Goal: Information Seeking & Learning: Learn about a topic

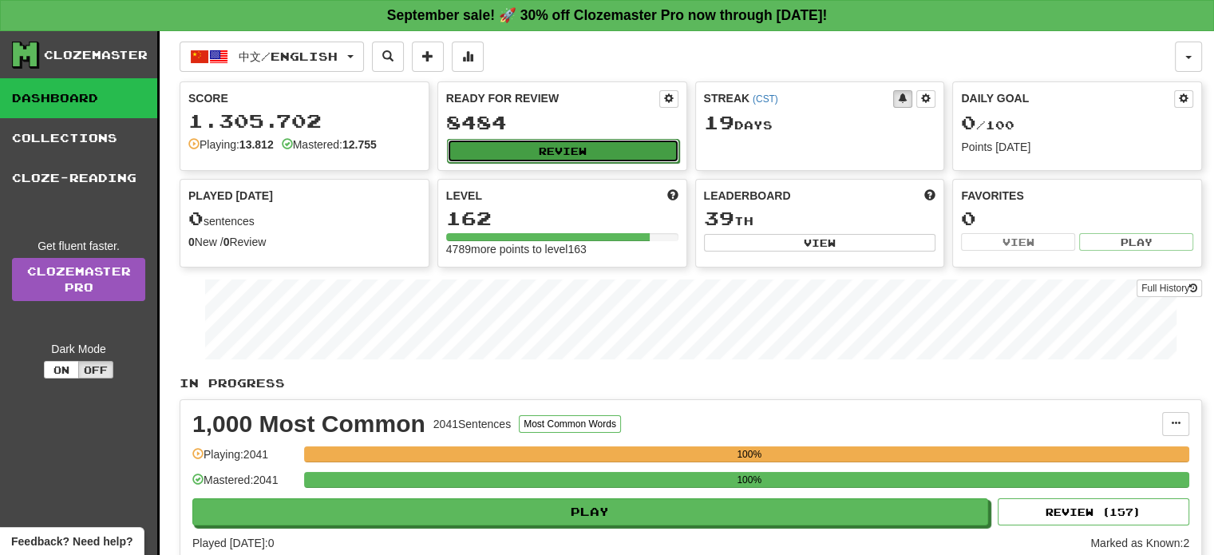
click at [523, 148] on button "Review" at bounding box center [563, 151] width 232 height 24
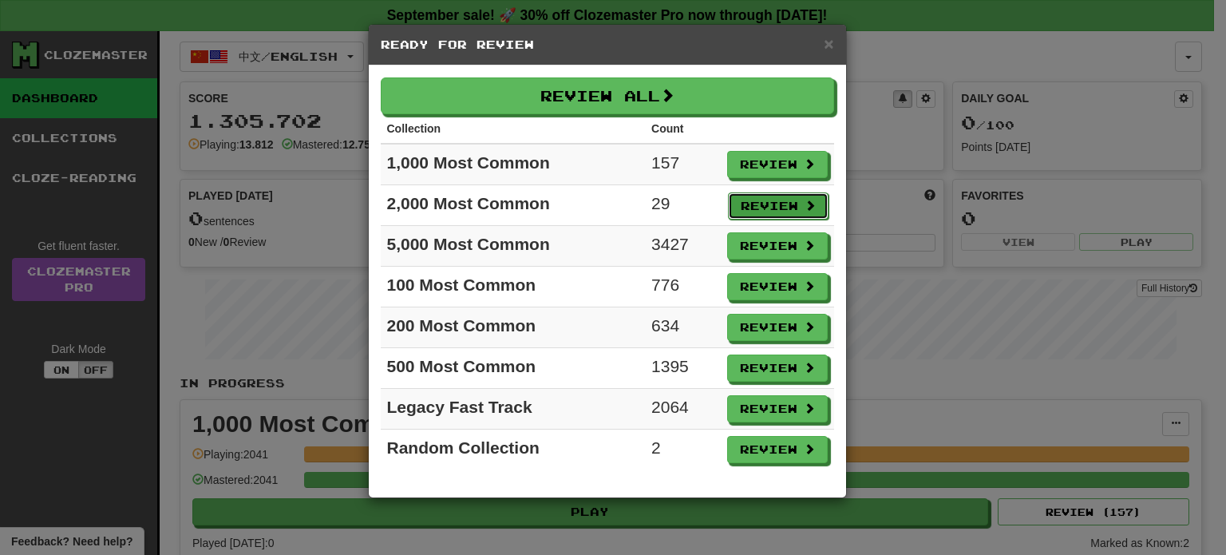
click at [785, 206] on button "Review" at bounding box center [778, 205] width 101 height 27
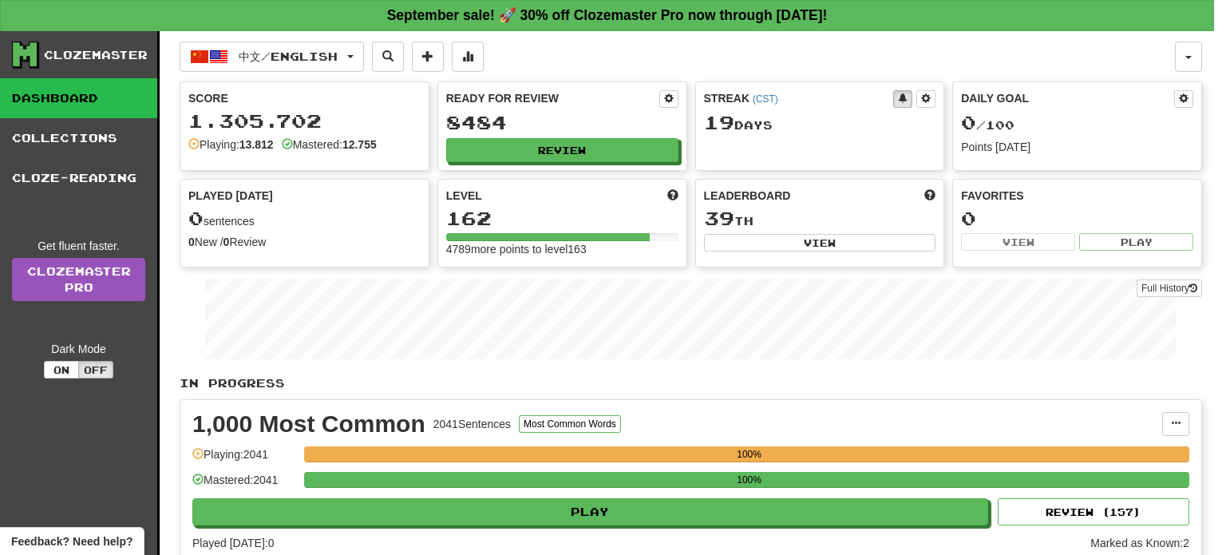
select select "**"
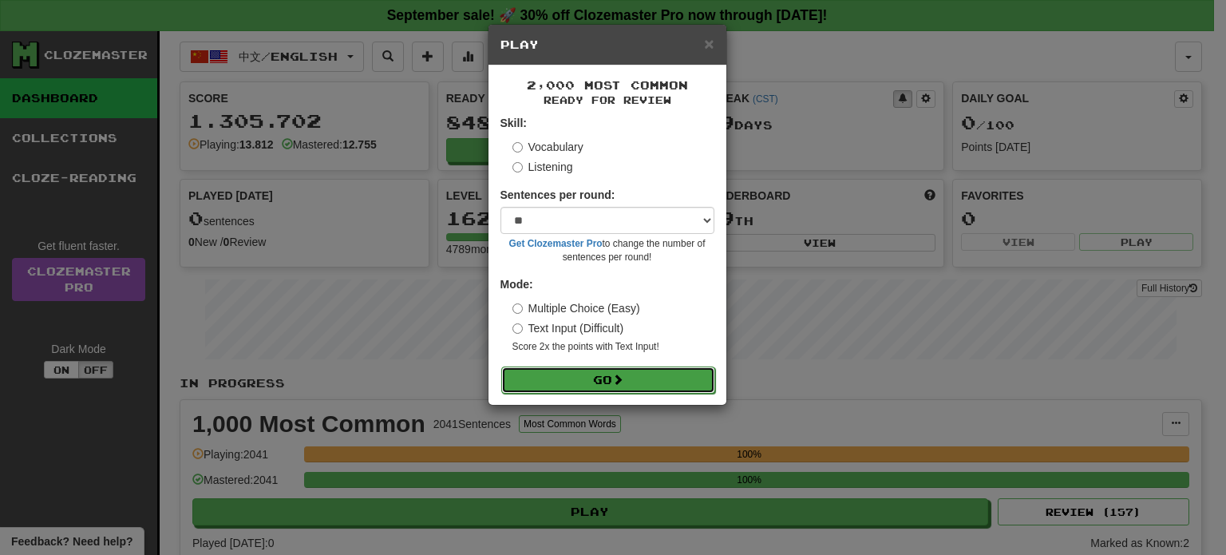
click at [614, 385] on button "Go" at bounding box center [608, 379] width 214 height 27
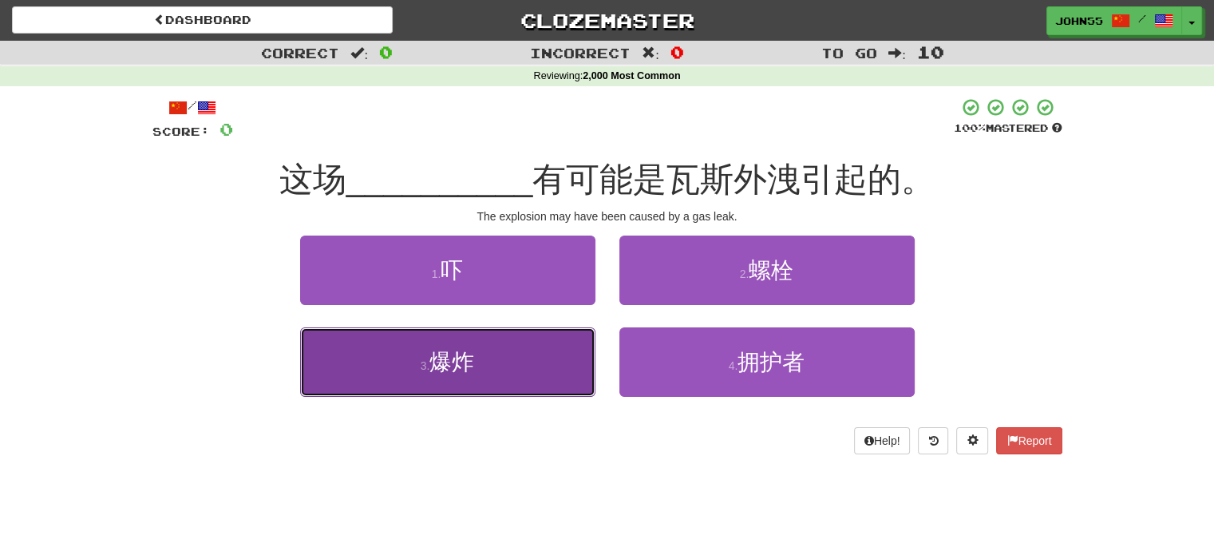
click at [499, 348] on button "3 . 爆炸" at bounding box center [447, 361] width 295 height 69
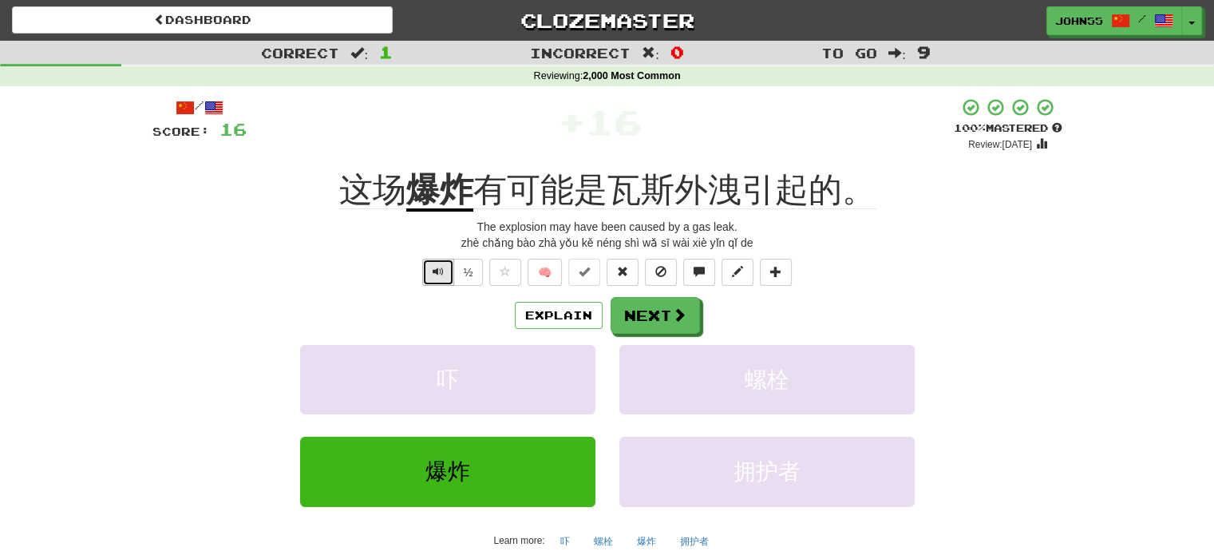
click at [435, 269] on span "Text-to-speech controls" at bounding box center [437, 271] width 11 height 11
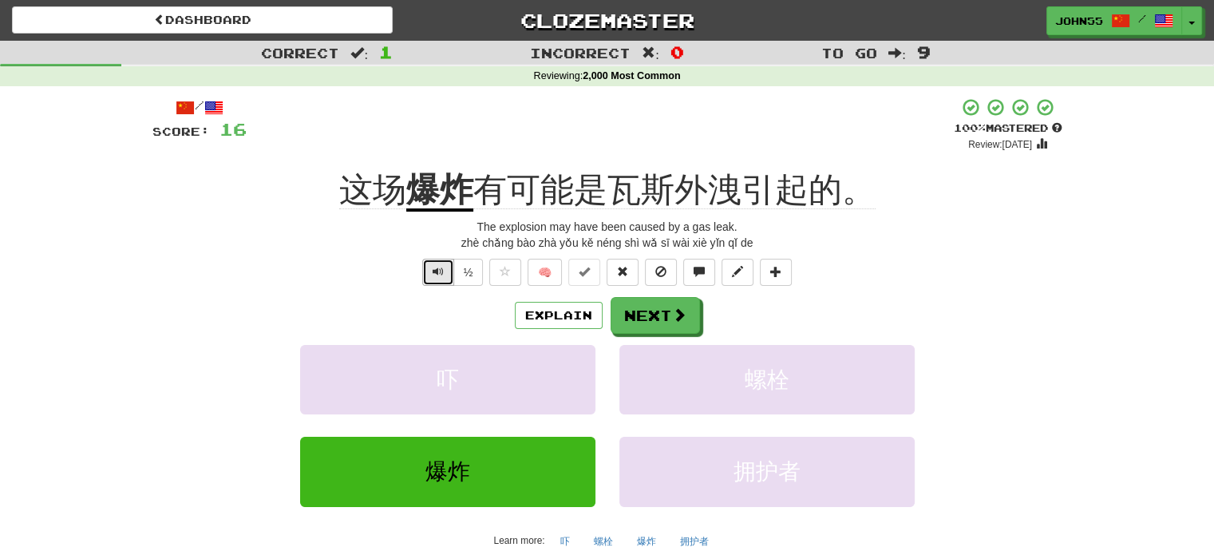
click at [435, 269] on span "Text-to-speech controls" at bounding box center [437, 271] width 11 height 11
click at [645, 313] on button "Next" at bounding box center [655, 316] width 89 height 37
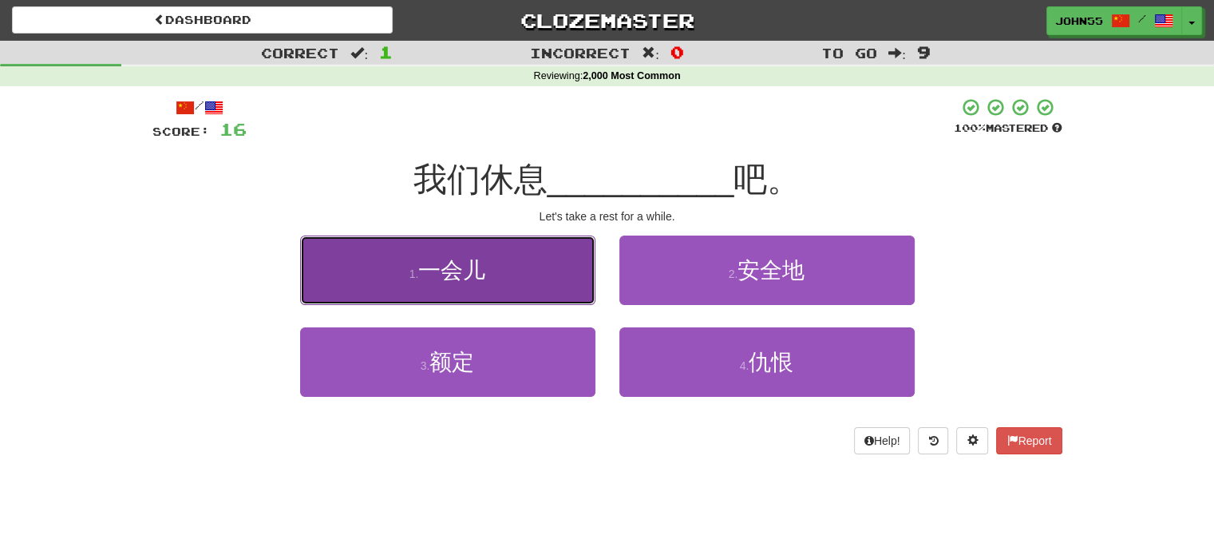
click at [512, 264] on button "1 . 一会儿" at bounding box center [447, 269] width 295 height 69
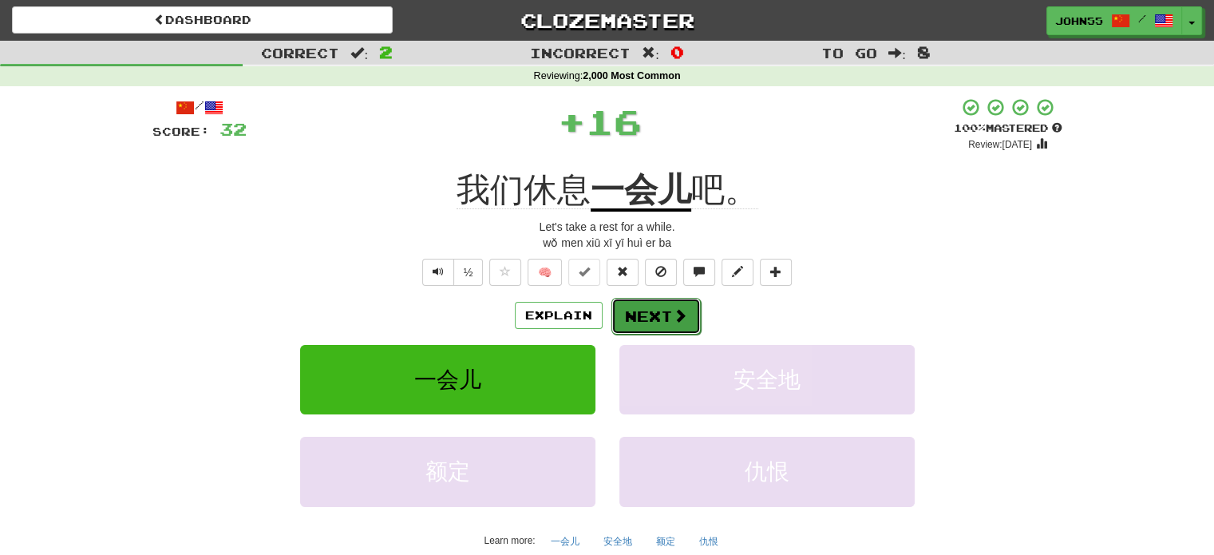
click at [653, 323] on button "Next" at bounding box center [655, 316] width 89 height 37
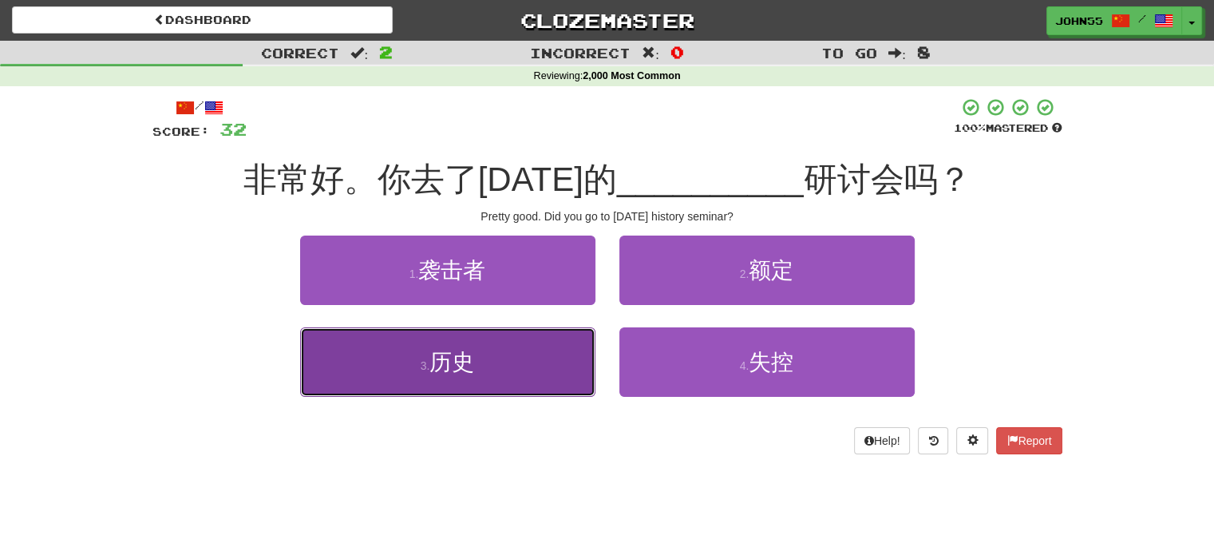
click at [448, 376] on button "3 . 历史" at bounding box center [447, 361] width 295 height 69
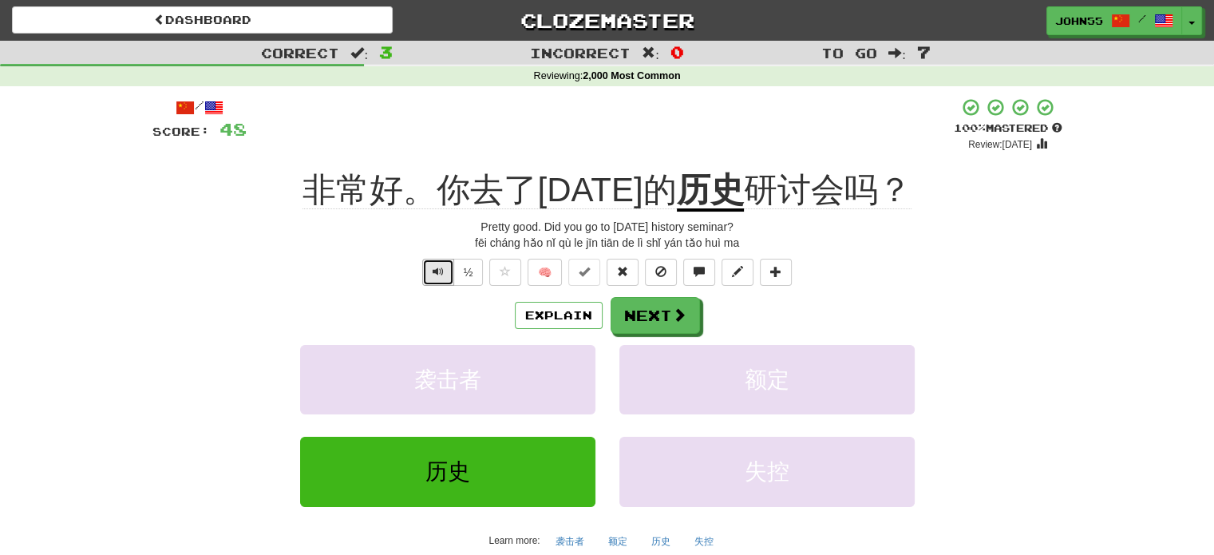
click at [438, 271] on span "Text-to-speech controls" at bounding box center [437, 271] width 11 height 11
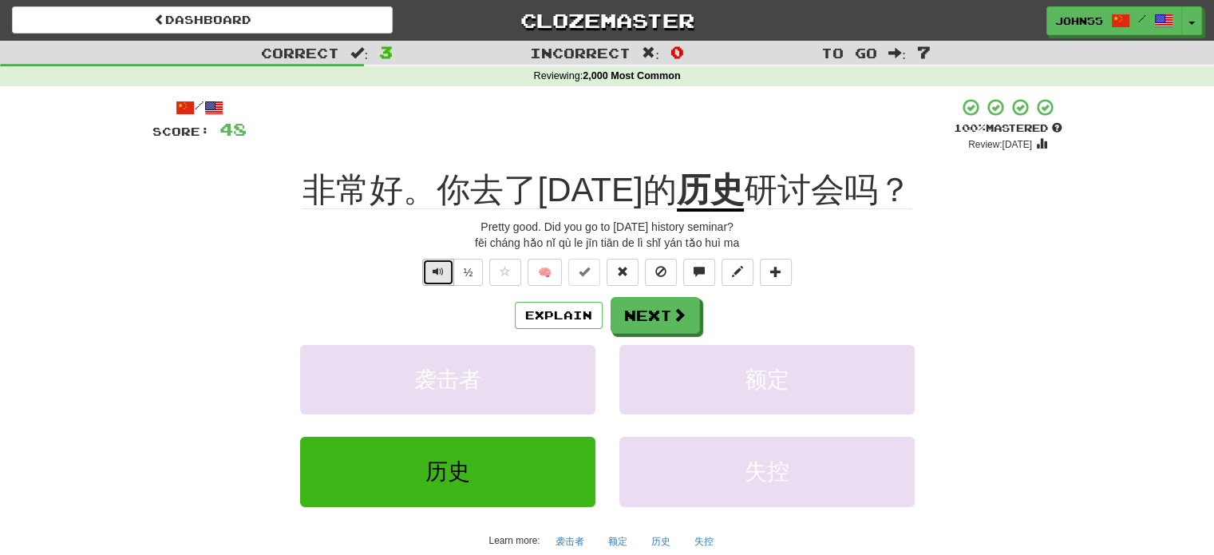
click at [438, 271] on span "Text-to-speech controls" at bounding box center [437, 271] width 11 height 11
click at [662, 319] on button "Next" at bounding box center [655, 316] width 89 height 37
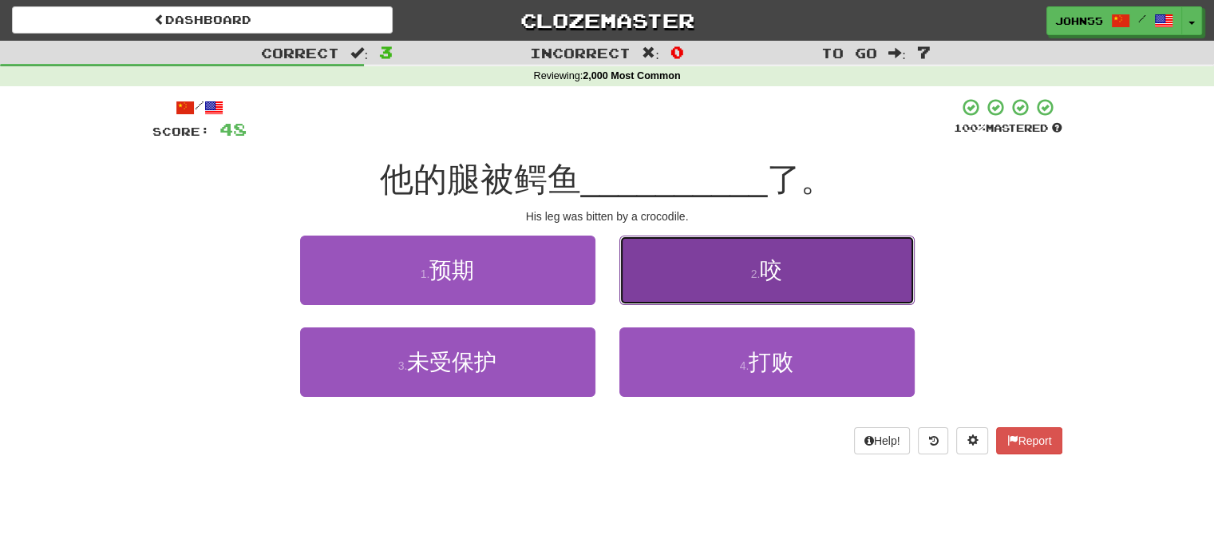
click at [686, 286] on button "2 . 咬" at bounding box center [766, 269] width 295 height 69
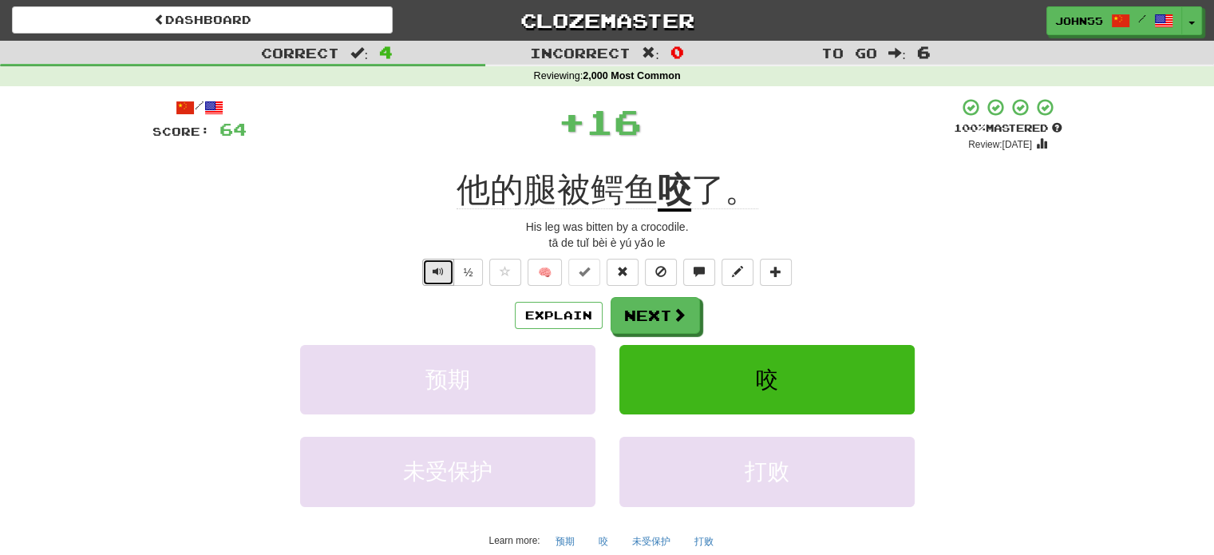
click at [434, 279] on button "Text-to-speech controls" at bounding box center [438, 272] width 32 height 27
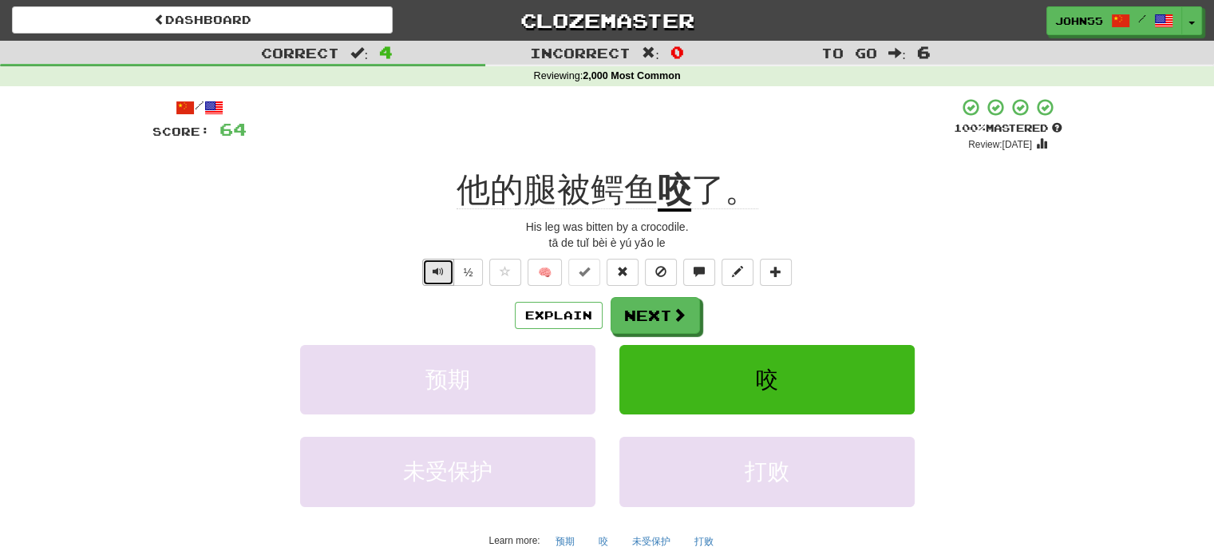
click at [434, 279] on button "Text-to-speech controls" at bounding box center [438, 272] width 32 height 27
click at [658, 299] on button "Next" at bounding box center [655, 316] width 89 height 37
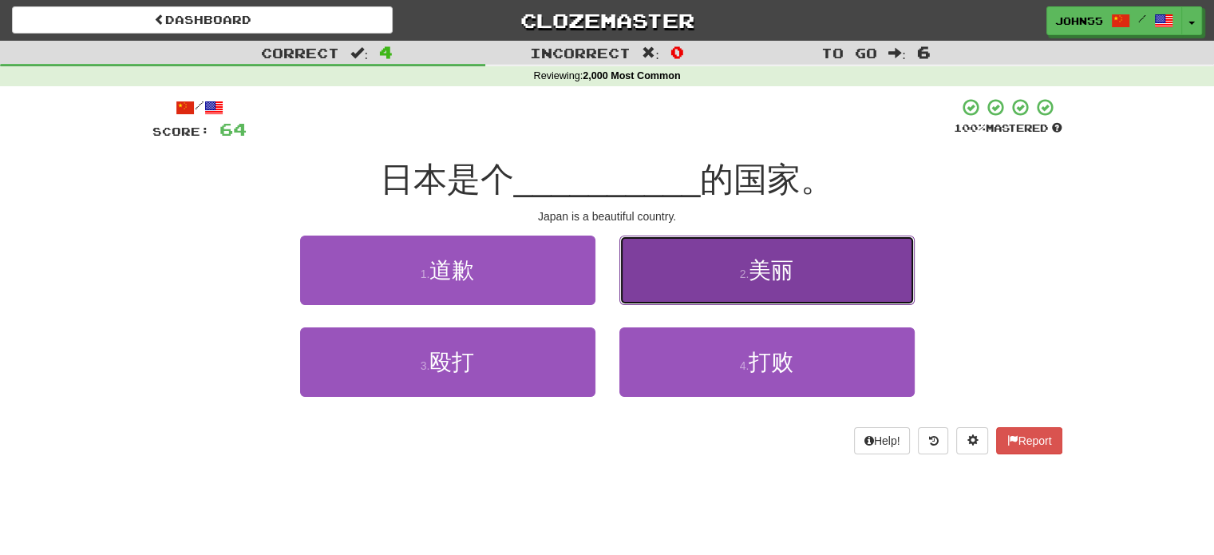
click at [704, 271] on button "2 . 美丽" at bounding box center [766, 269] width 295 height 69
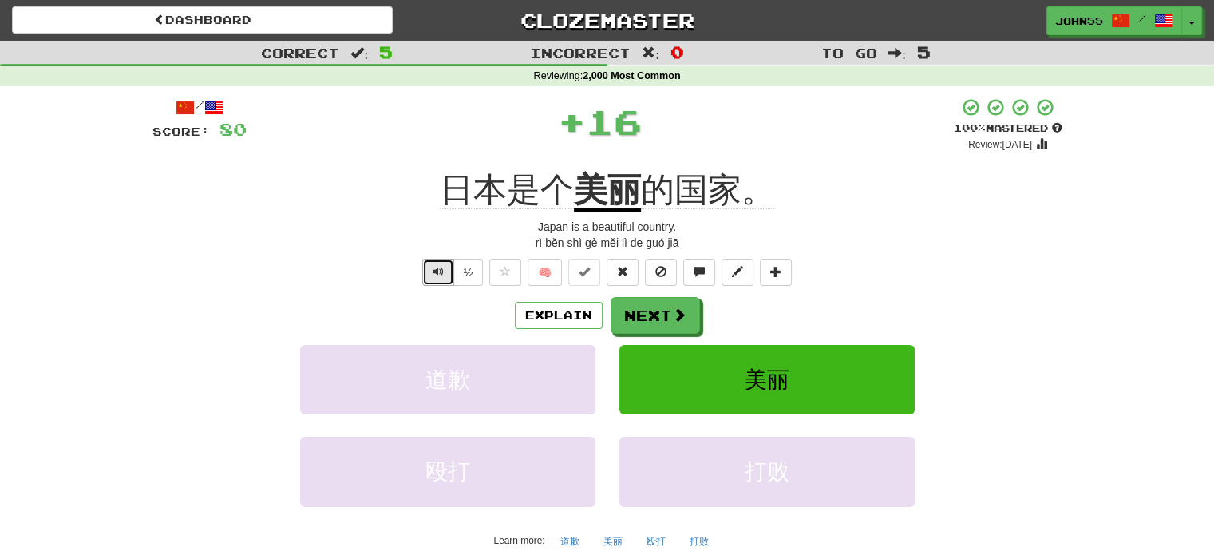
click at [436, 266] on span "Text-to-speech controls" at bounding box center [437, 271] width 11 height 11
click at [651, 314] on button "Next" at bounding box center [655, 316] width 89 height 37
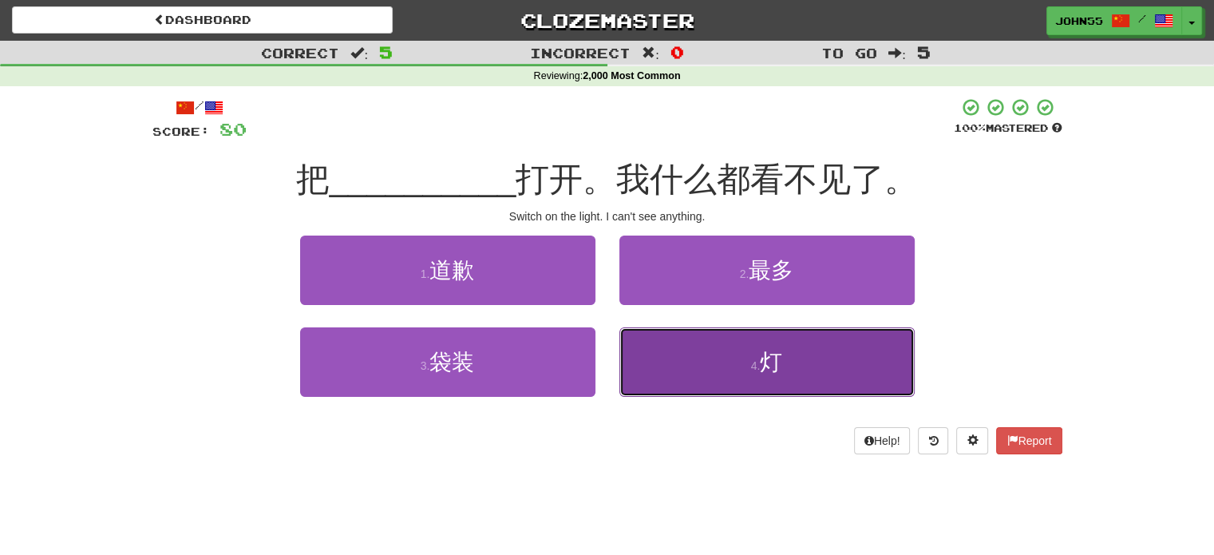
click at [790, 360] on button "4 . 灯" at bounding box center [766, 361] width 295 height 69
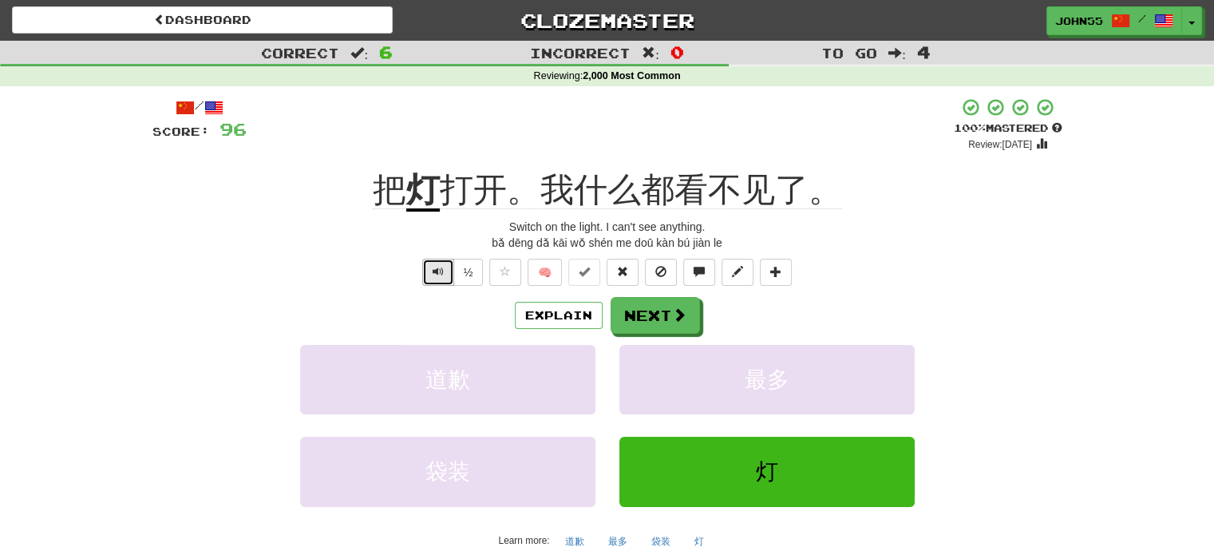
click at [436, 277] on span "Text-to-speech controls" at bounding box center [437, 271] width 11 height 11
click at [659, 309] on button "Next" at bounding box center [655, 316] width 89 height 37
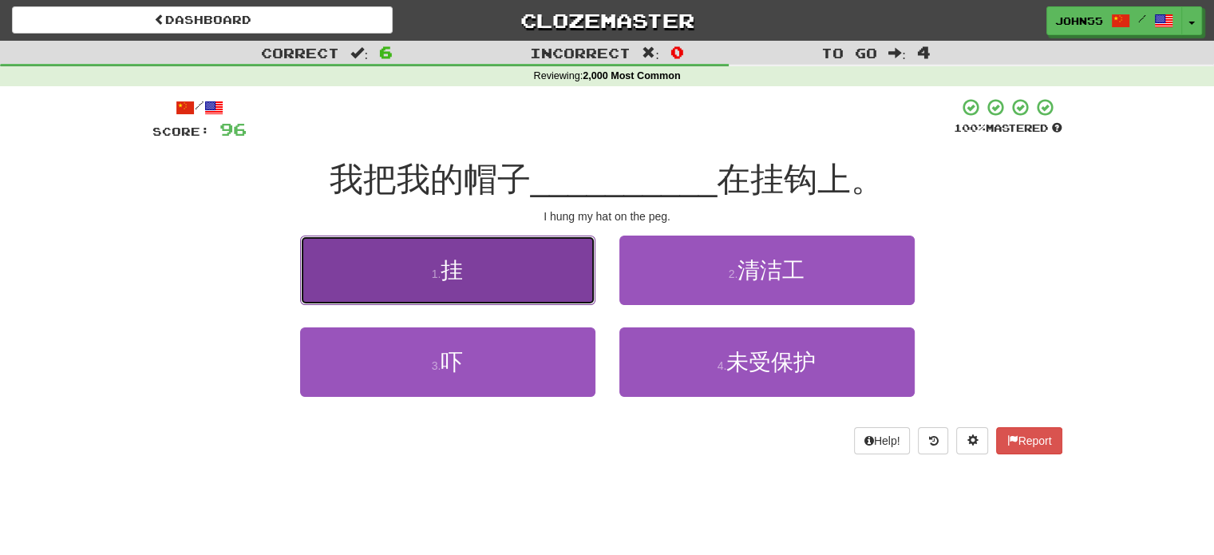
click at [562, 302] on button "1 . 挂" at bounding box center [447, 269] width 295 height 69
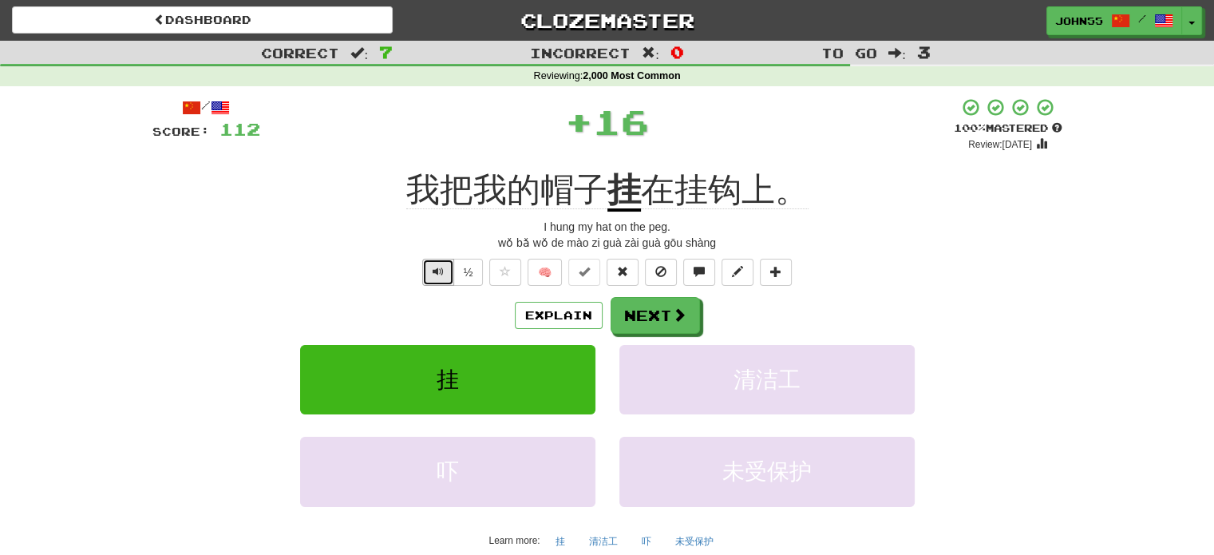
click at [431, 274] on button "Text-to-speech controls" at bounding box center [438, 272] width 32 height 27
click at [661, 315] on button "Next" at bounding box center [655, 316] width 89 height 37
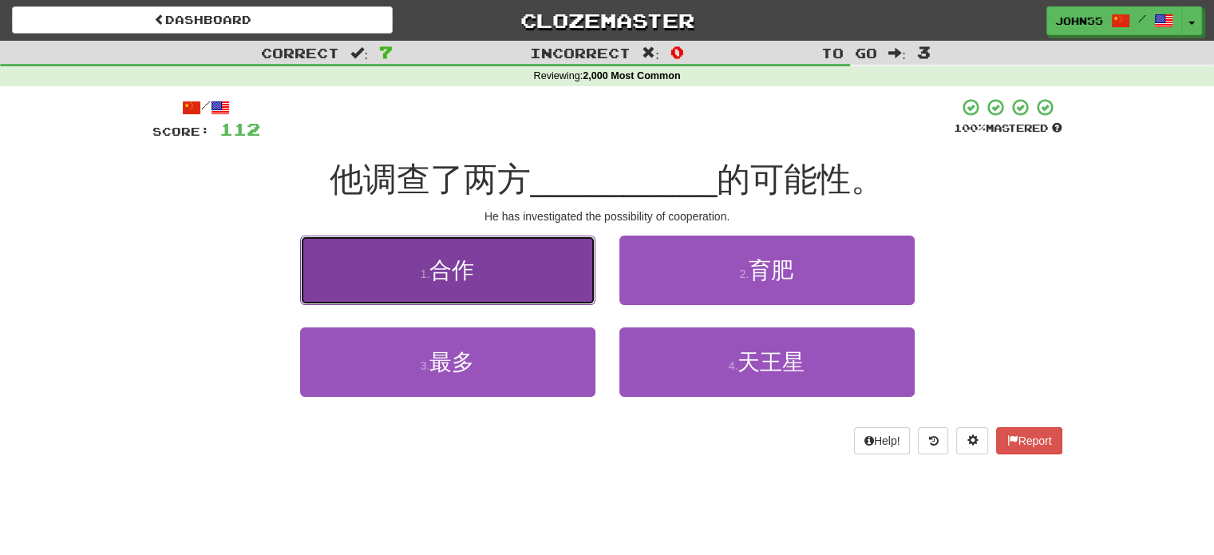
click at [531, 258] on button "1 . 合作" at bounding box center [447, 269] width 295 height 69
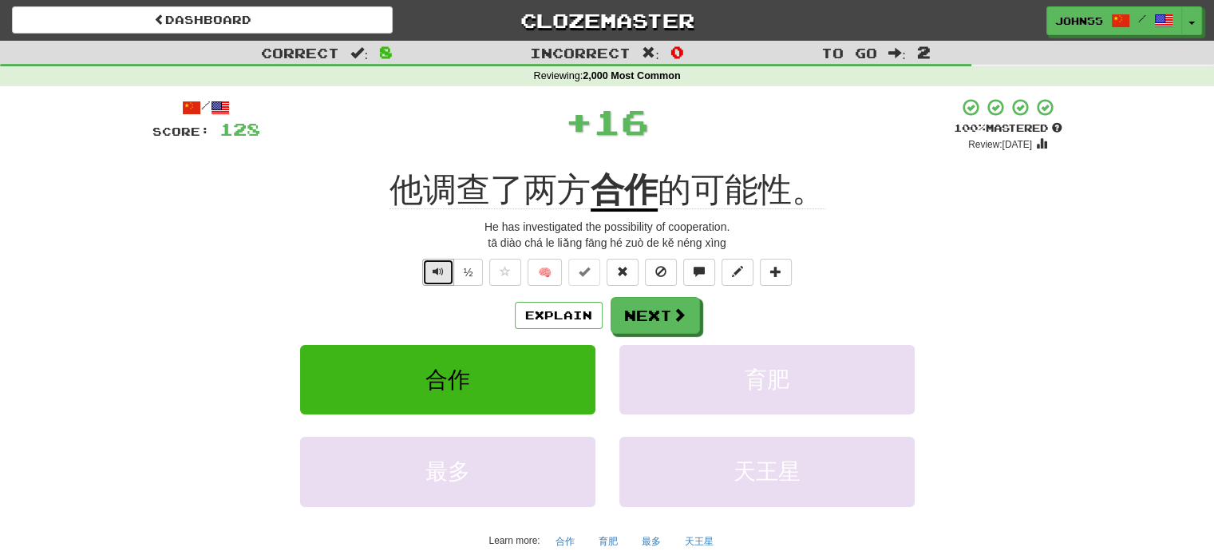
click at [441, 269] on span "Text-to-speech controls" at bounding box center [437, 271] width 11 height 11
click at [663, 314] on button "Next" at bounding box center [655, 316] width 89 height 37
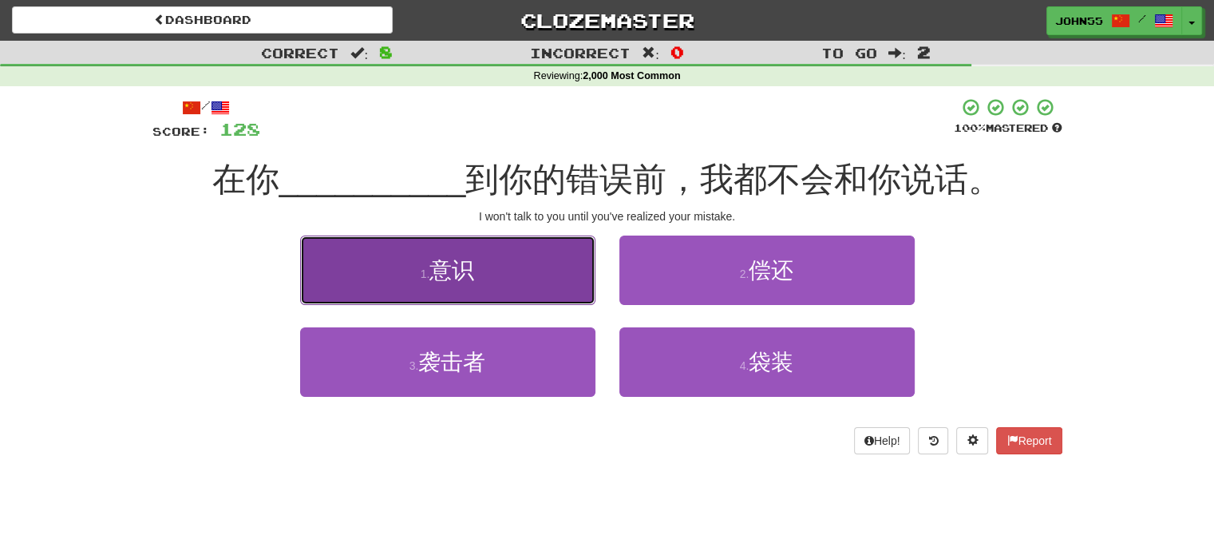
click at [406, 253] on button "1 . 意识" at bounding box center [447, 269] width 295 height 69
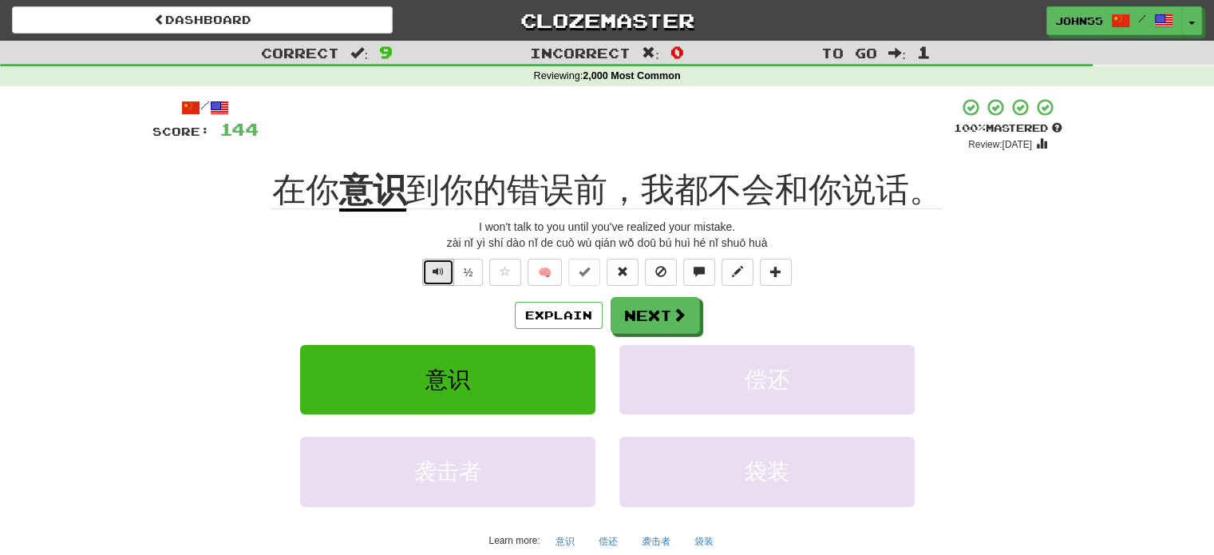
click at [434, 268] on span "Text-to-speech controls" at bounding box center [437, 271] width 11 height 11
click at [648, 318] on button "Next" at bounding box center [655, 316] width 89 height 37
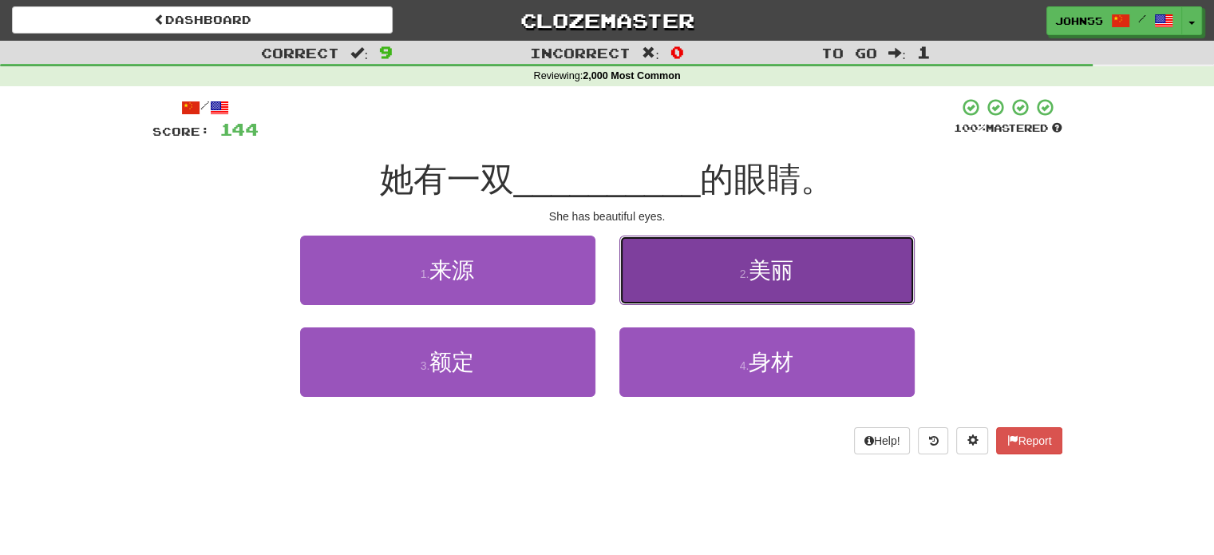
click at [693, 283] on button "2 . 美丽" at bounding box center [766, 269] width 295 height 69
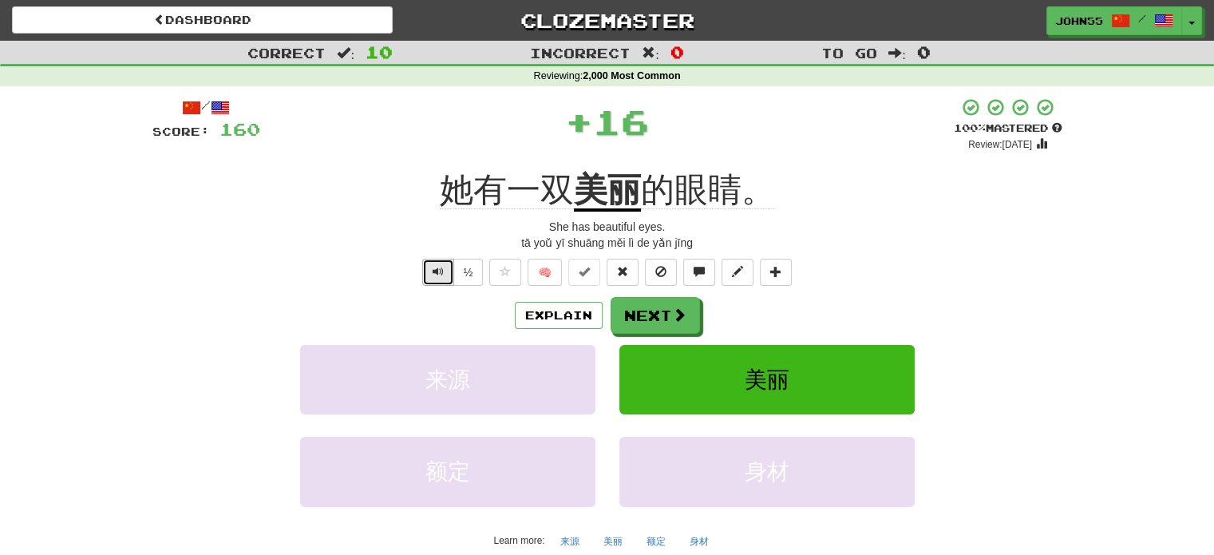
click at [435, 270] on span "Text-to-speech controls" at bounding box center [437, 271] width 11 height 11
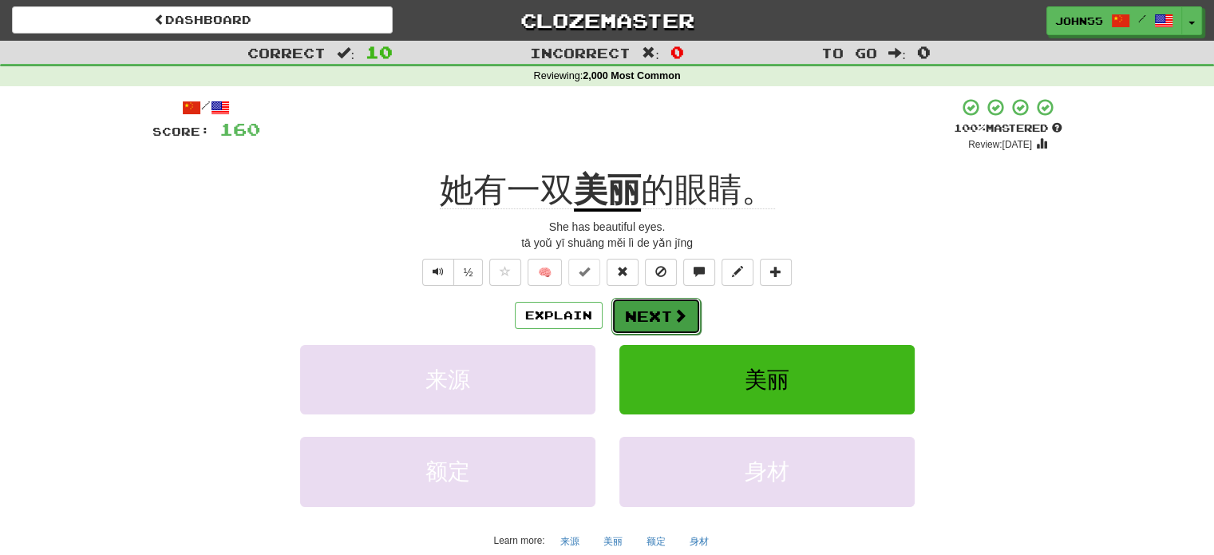
click at [665, 314] on button "Next" at bounding box center [655, 316] width 89 height 37
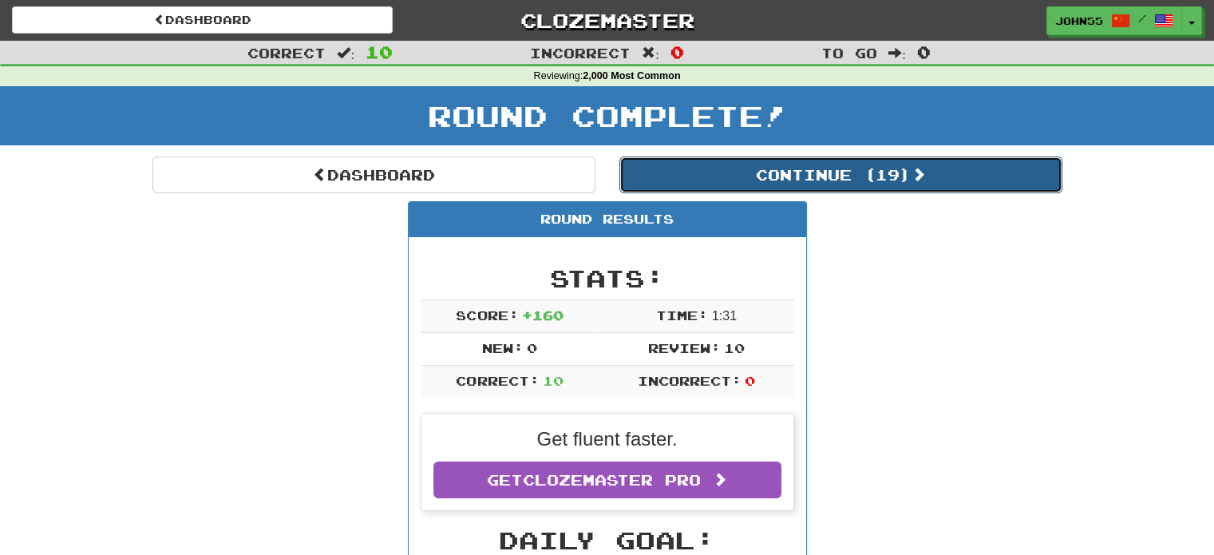
click at [725, 181] on button "Continue ( 19 )" at bounding box center [840, 174] width 443 height 37
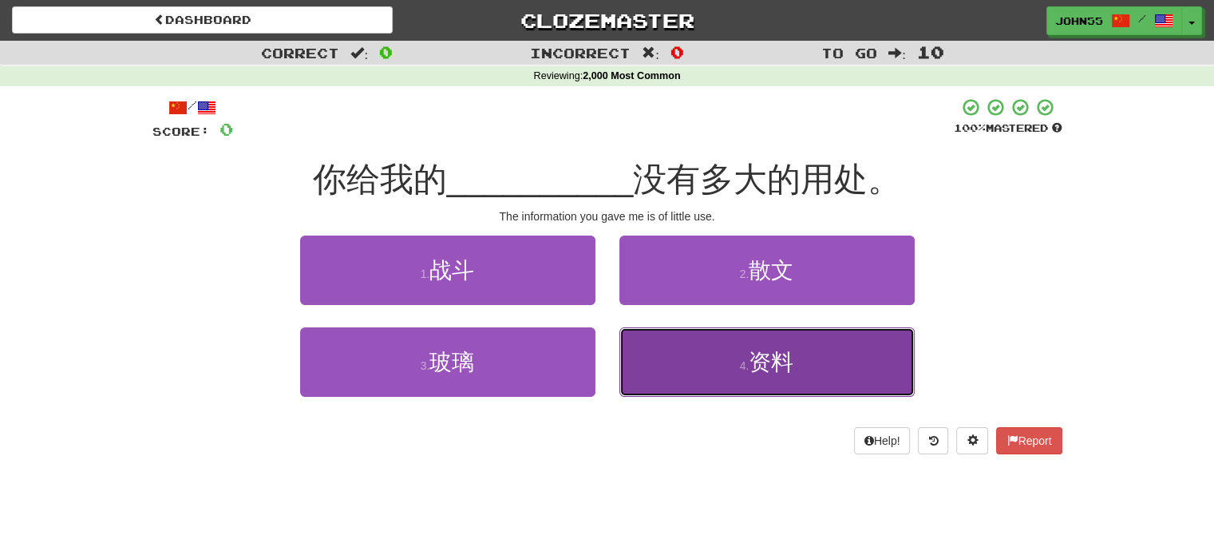
click at [743, 359] on small "4 ." at bounding box center [745, 365] width 10 height 13
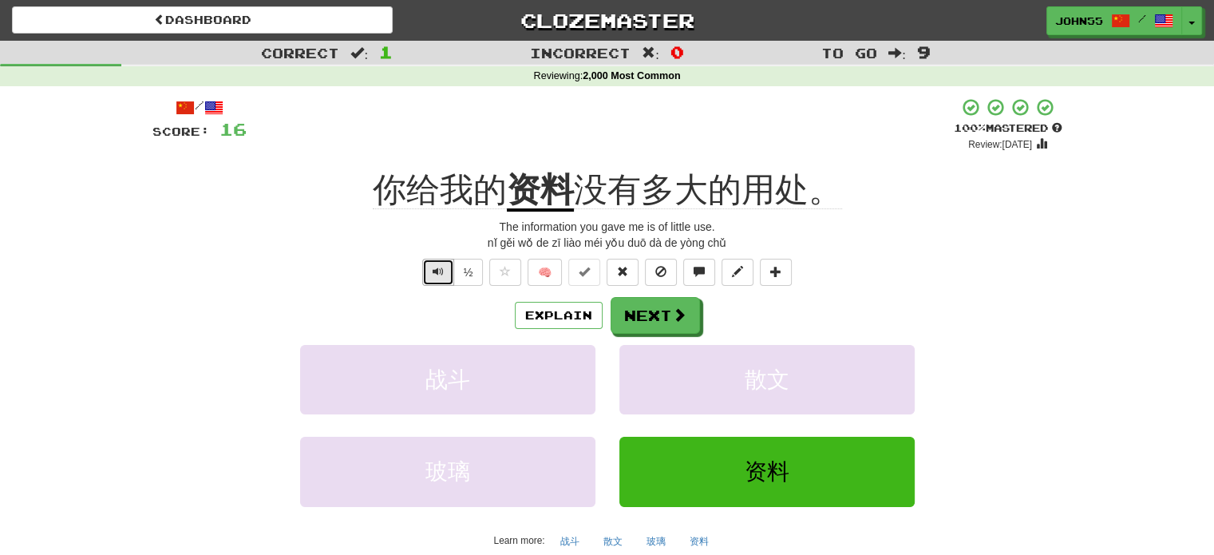
click at [434, 277] on span "Text-to-speech controls" at bounding box center [437, 271] width 11 height 11
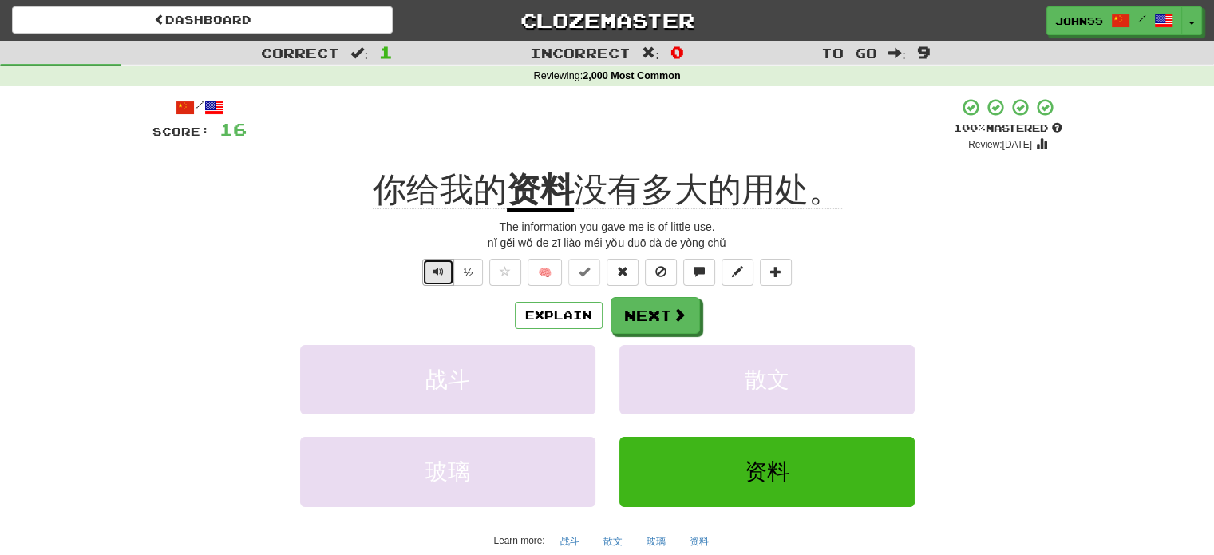
click at [434, 277] on span "Text-to-speech controls" at bounding box center [437, 271] width 11 height 11
click at [644, 316] on button "Next" at bounding box center [655, 316] width 89 height 37
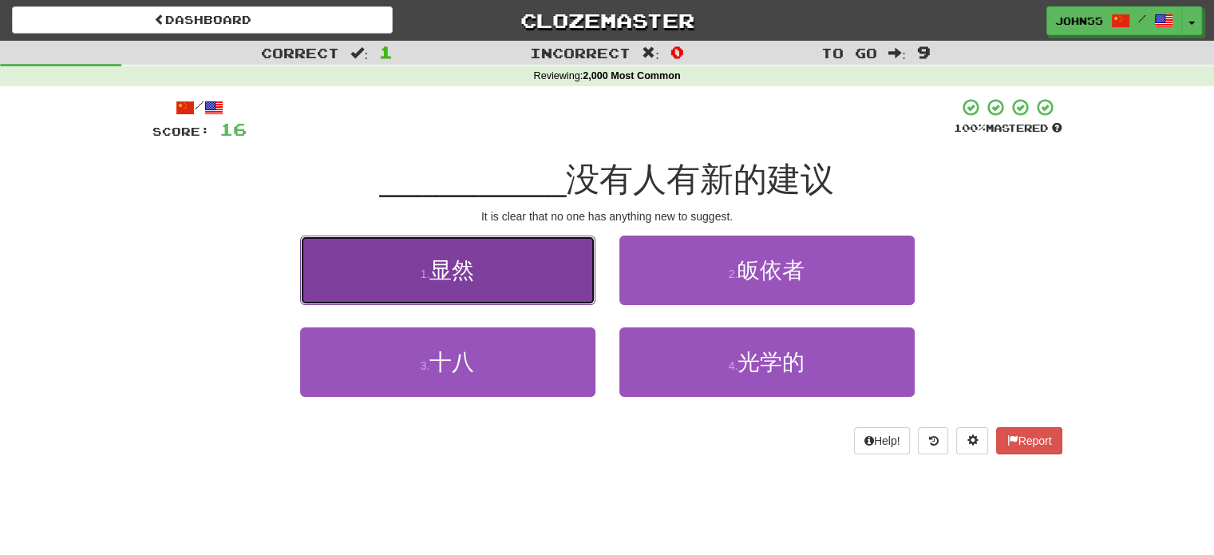
click at [444, 258] on span "显然" at bounding box center [451, 270] width 45 height 25
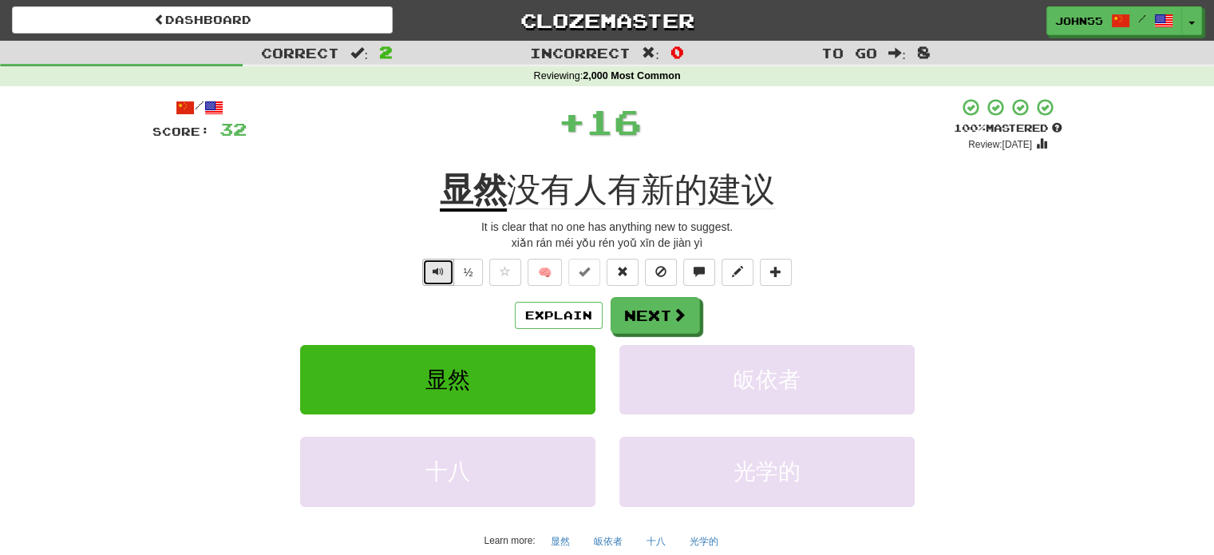
click at [432, 276] on span "Text-to-speech controls" at bounding box center [437, 271] width 11 height 11
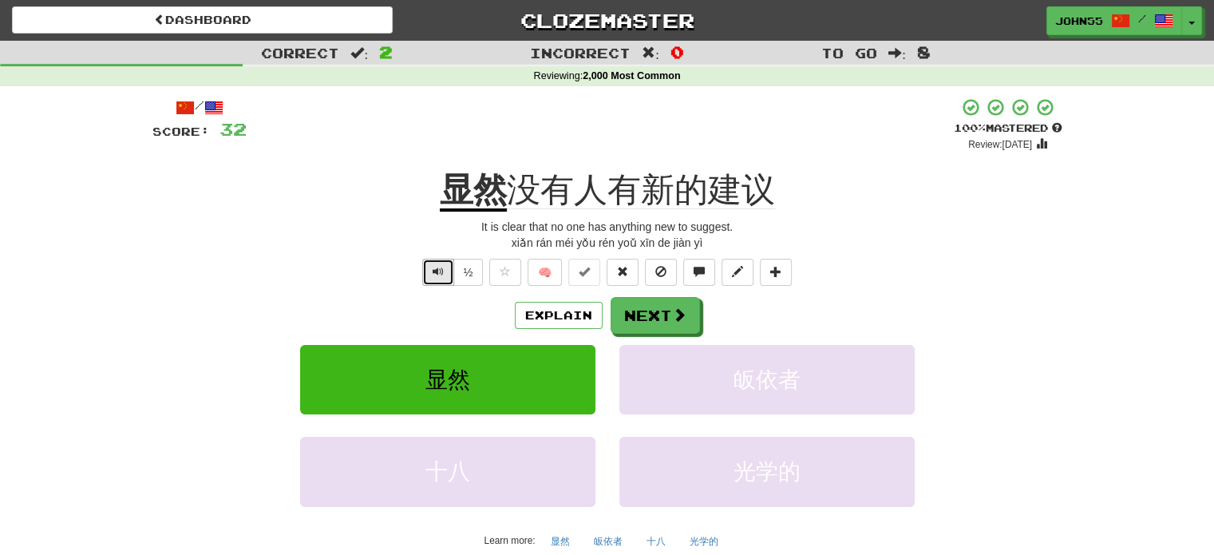
click at [432, 276] on span "Text-to-speech controls" at bounding box center [437, 271] width 11 height 11
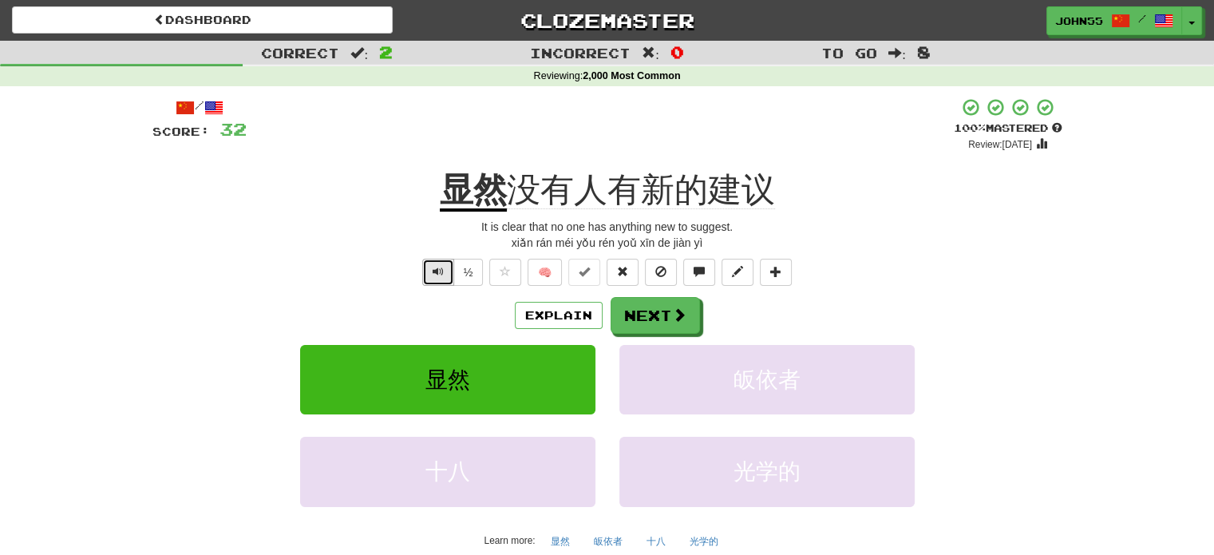
click at [432, 276] on span "Text-to-speech controls" at bounding box center [437, 271] width 11 height 11
click at [655, 312] on button "Next" at bounding box center [655, 316] width 89 height 37
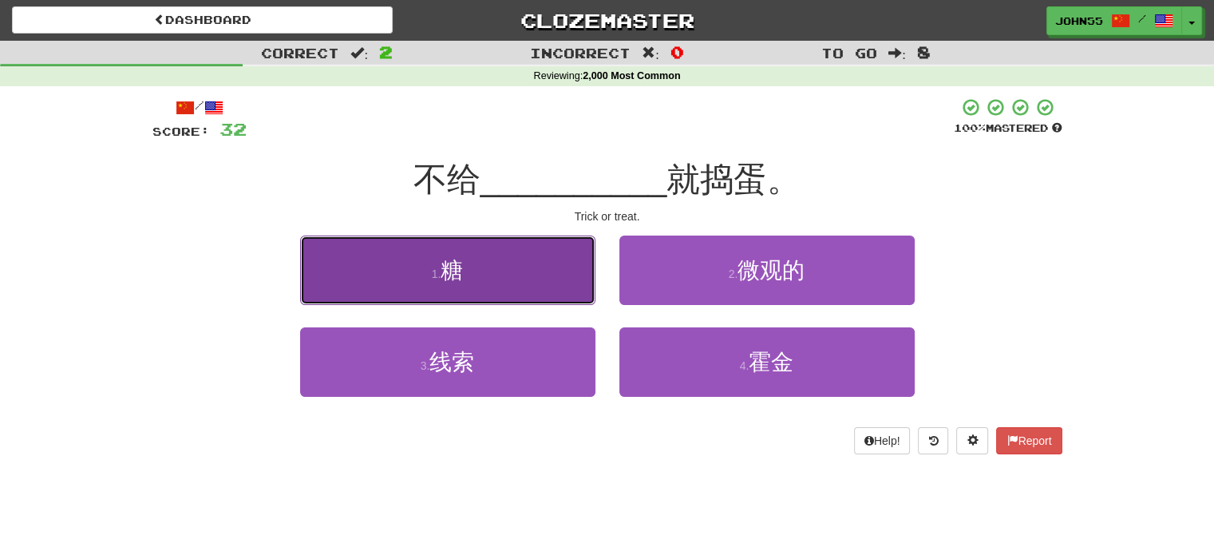
click at [460, 274] on span "糖" at bounding box center [451, 270] width 22 height 25
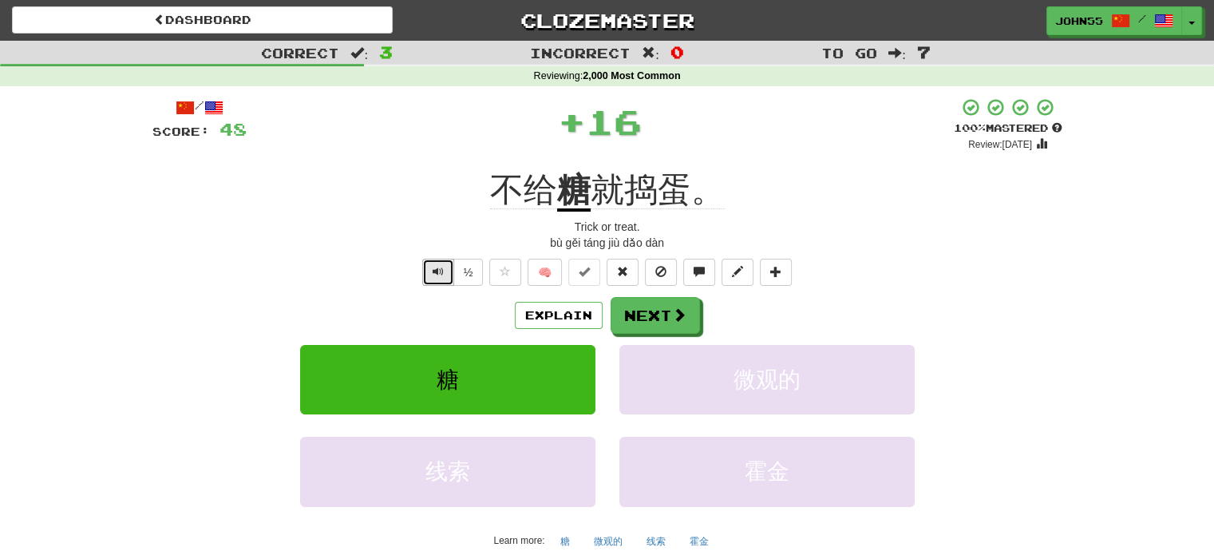
click at [437, 276] on span "Text-to-speech controls" at bounding box center [437, 271] width 11 height 11
click at [444, 283] on button "Text-to-speech controls" at bounding box center [438, 272] width 32 height 27
click at [648, 315] on button "Next" at bounding box center [655, 316] width 89 height 37
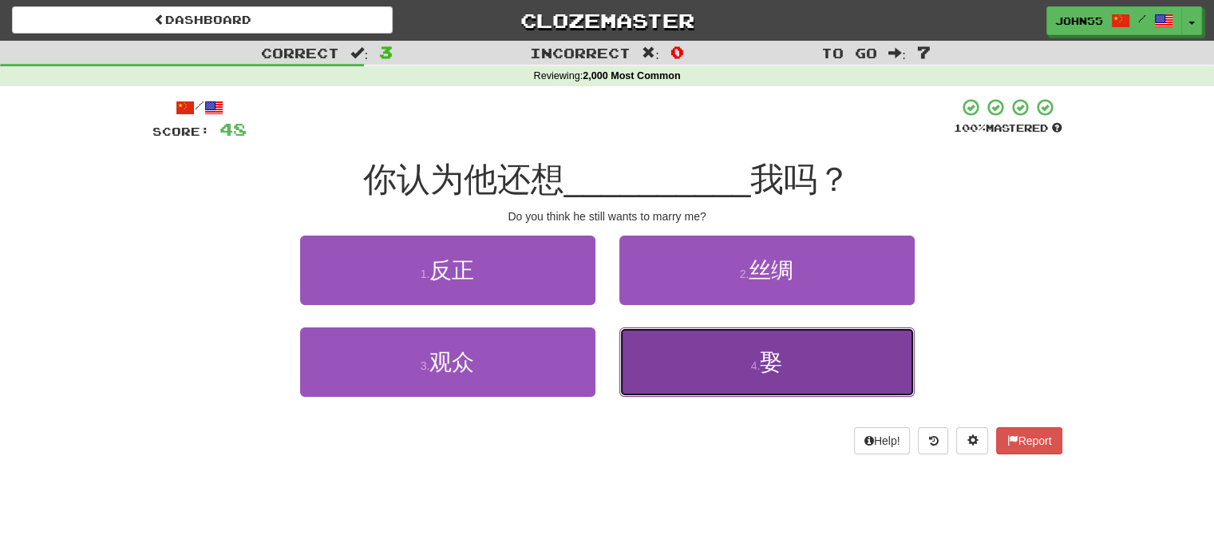
click at [659, 342] on button "4 . 娶" at bounding box center [766, 361] width 295 height 69
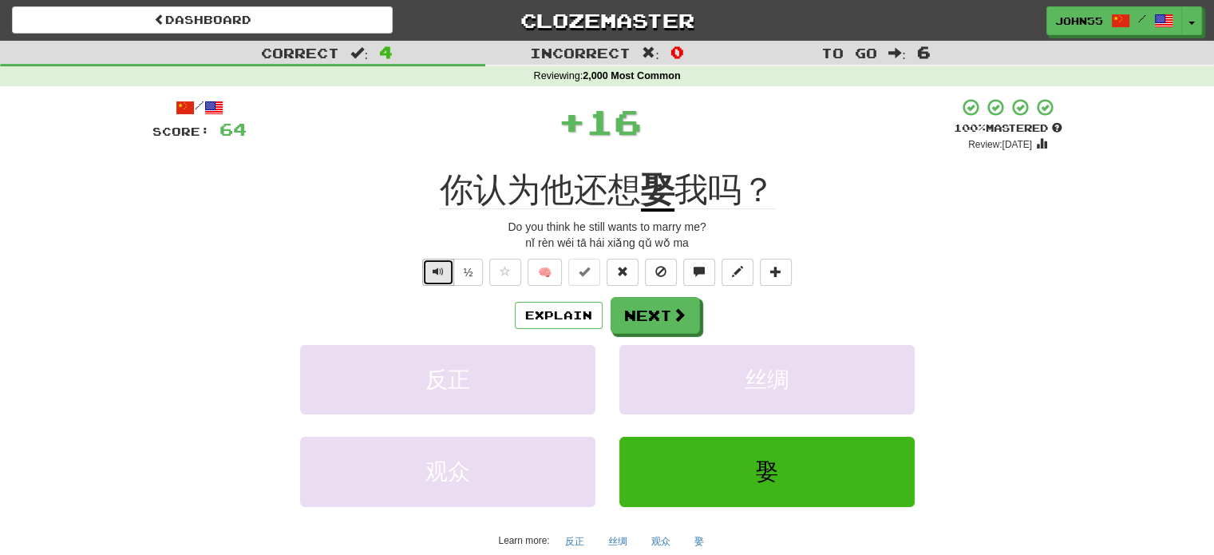
click at [425, 275] on button "Text-to-speech controls" at bounding box center [438, 272] width 32 height 27
click at [662, 314] on button "Next" at bounding box center [655, 316] width 89 height 37
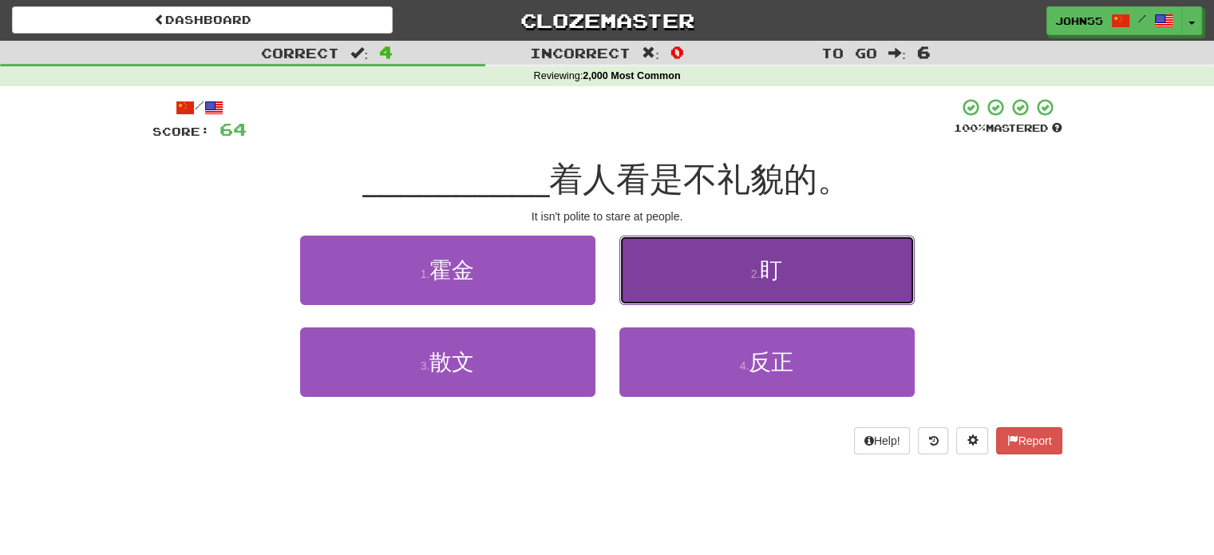
click at [725, 289] on button "2 . 盯" at bounding box center [766, 269] width 295 height 69
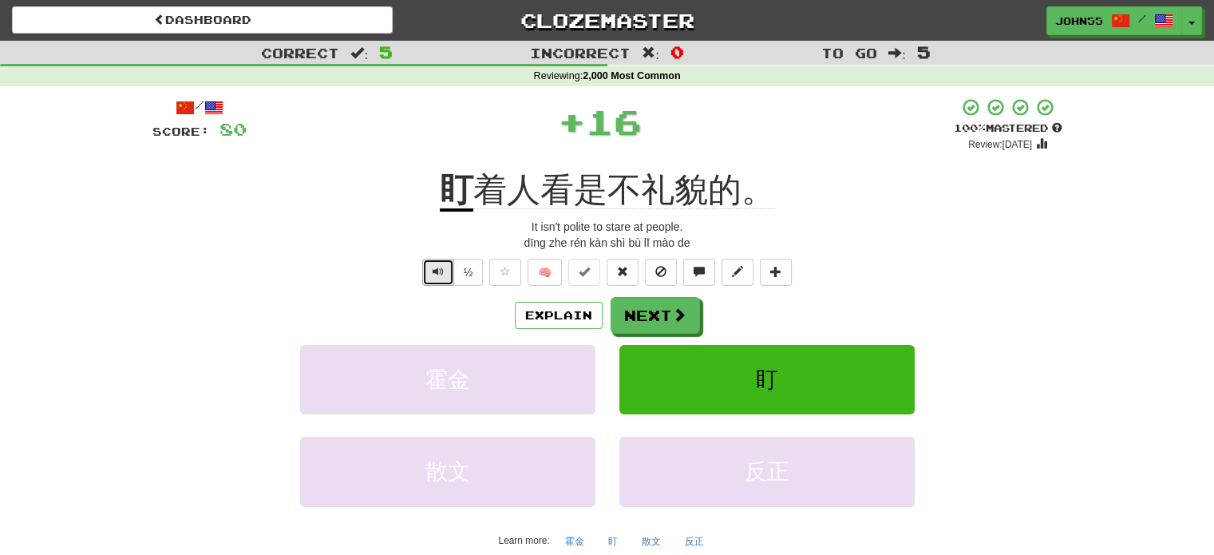
click at [433, 277] on span "Text-to-speech controls" at bounding box center [437, 271] width 11 height 11
click at [434, 263] on button "Text-to-speech controls" at bounding box center [438, 272] width 32 height 27
click at [440, 272] on span "Text-to-speech controls" at bounding box center [437, 271] width 11 height 11
click at [660, 312] on button "Next" at bounding box center [655, 316] width 89 height 37
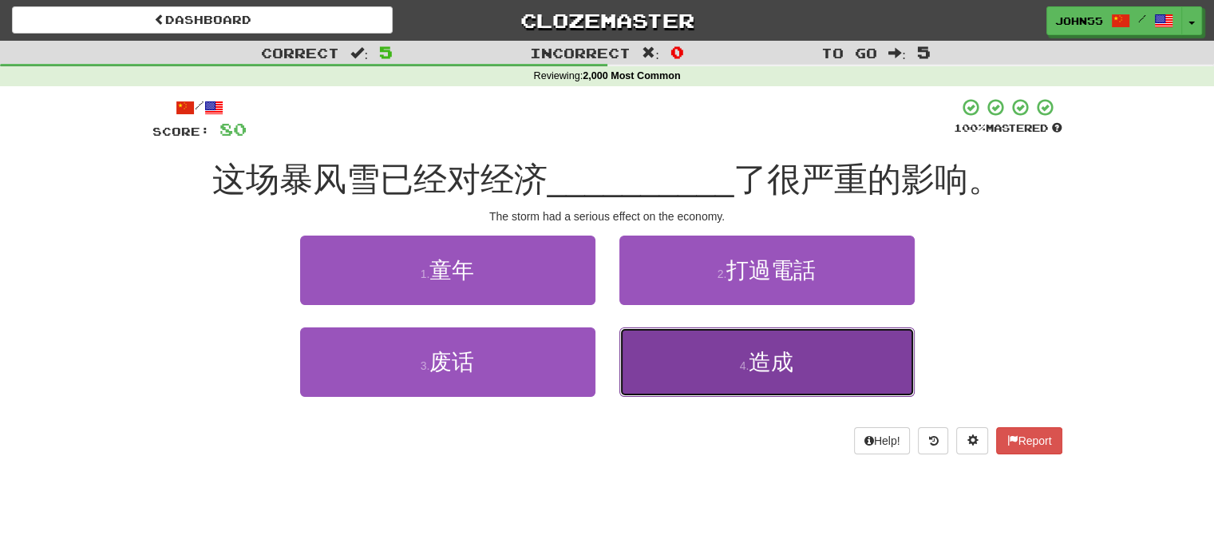
click at [751, 361] on span "造成" at bounding box center [770, 362] width 45 height 25
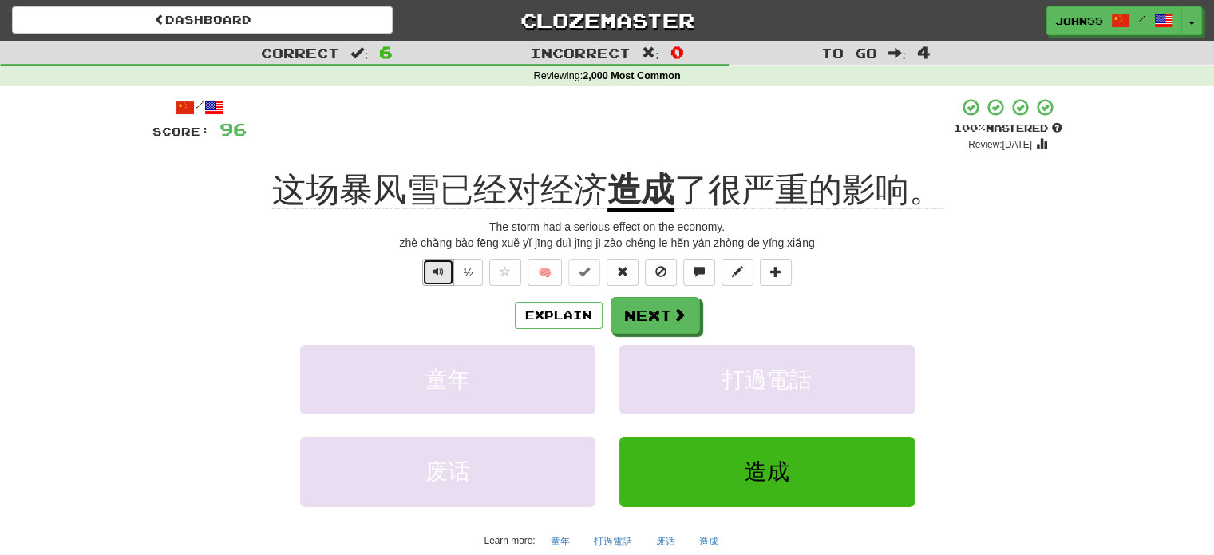
click at [443, 271] on span "Text-to-speech controls" at bounding box center [437, 271] width 11 height 11
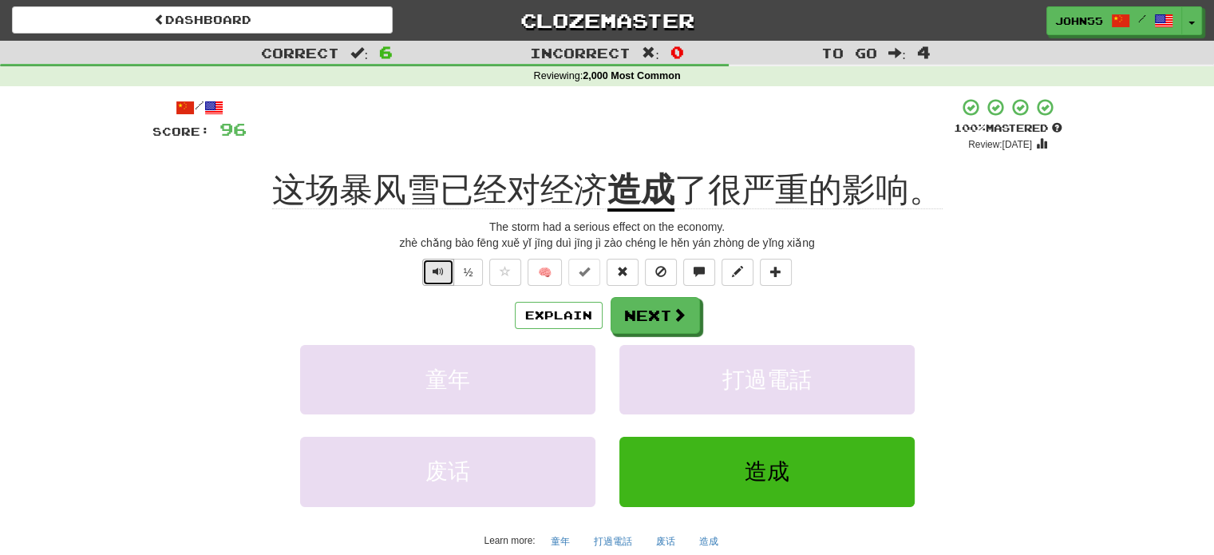
click at [443, 271] on span "Text-to-speech controls" at bounding box center [437, 271] width 11 height 11
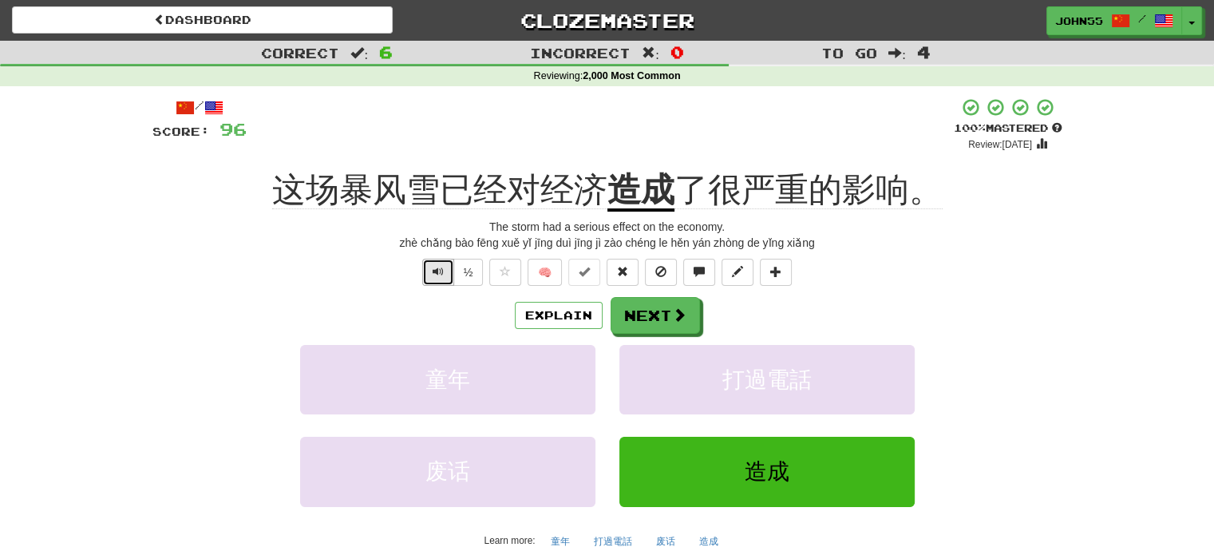
click at [443, 271] on span "Text-to-speech controls" at bounding box center [437, 271] width 11 height 11
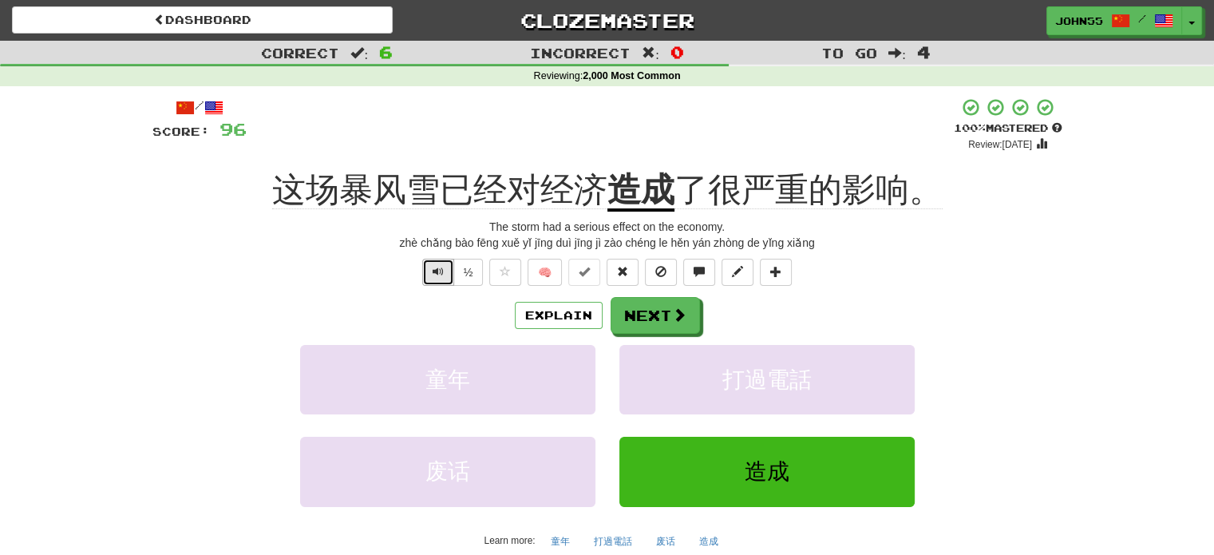
click at [443, 271] on span "Text-to-speech controls" at bounding box center [437, 271] width 11 height 11
click at [661, 328] on button "Next" at bounding box center [655, 316] width 89 height 37
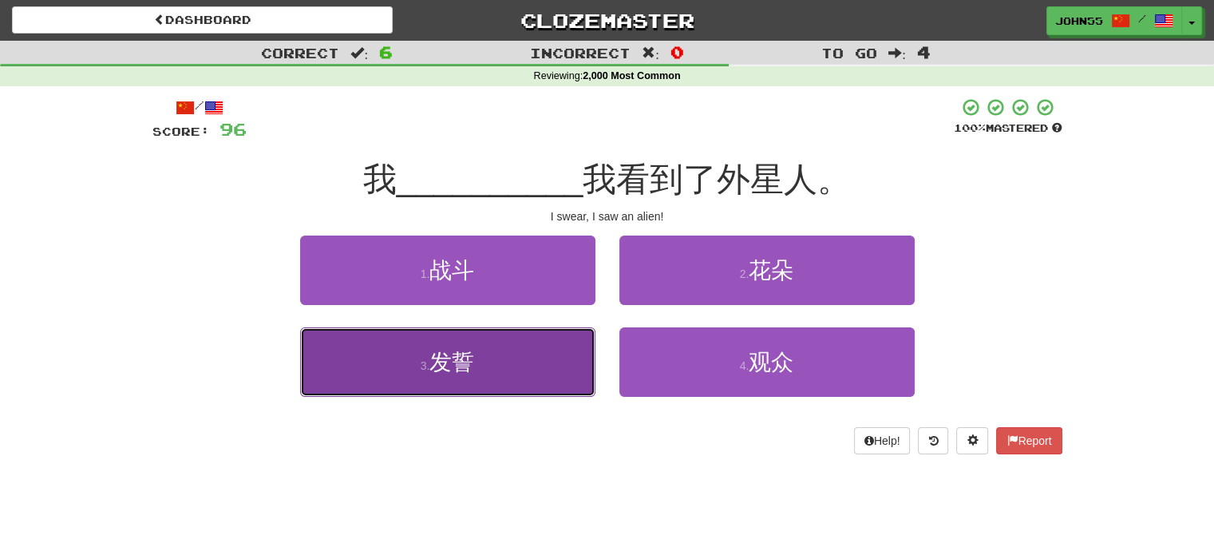
click at [452, 375] on button "3 . 发誓" at bounding box center [447, 361] width 295 height 69
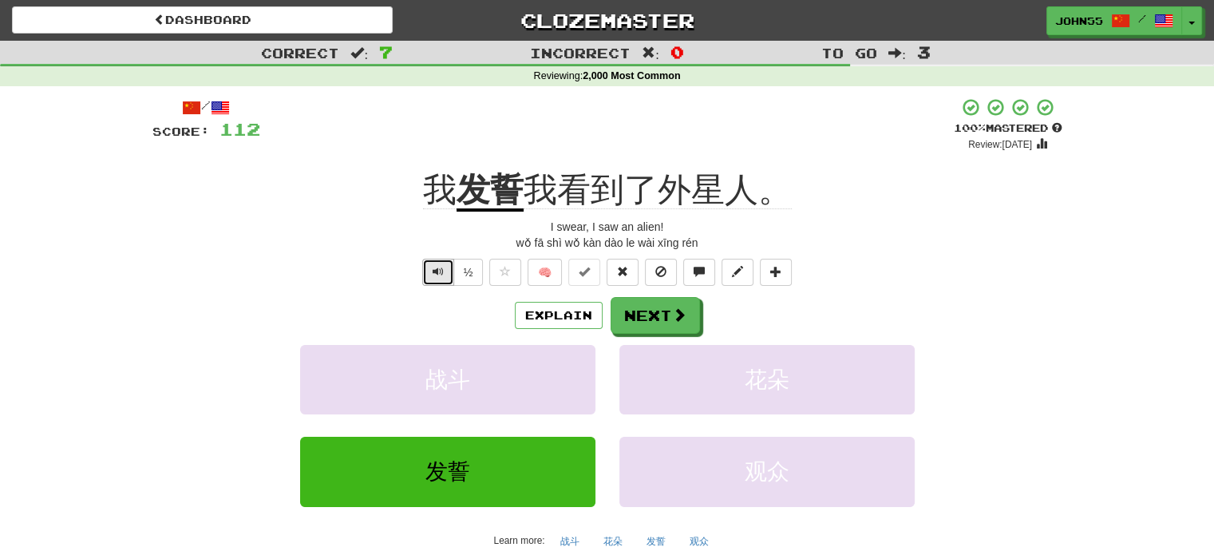
click at [435, 267] on span "Text-to-speech controls" at bounding box center [437, 271] width 11 height 11
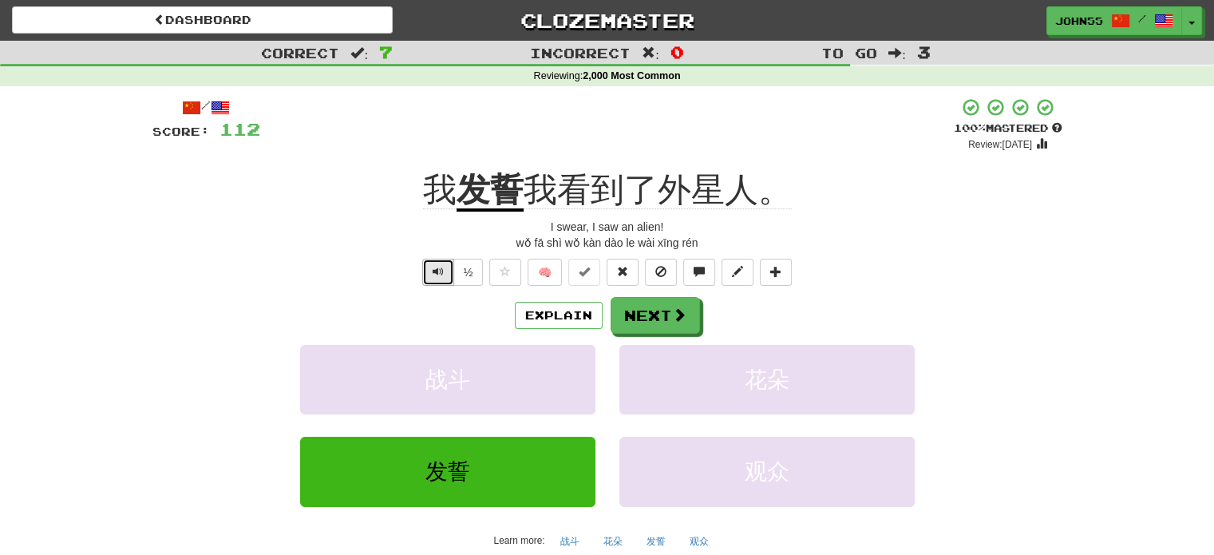
click at [435, 267] on span "Text-to-speech controls" at bounding box center [437, 271] width 11 height 11
click at [661, 312] on button "Next" at bounding box center [655, 316] width 89 height 37
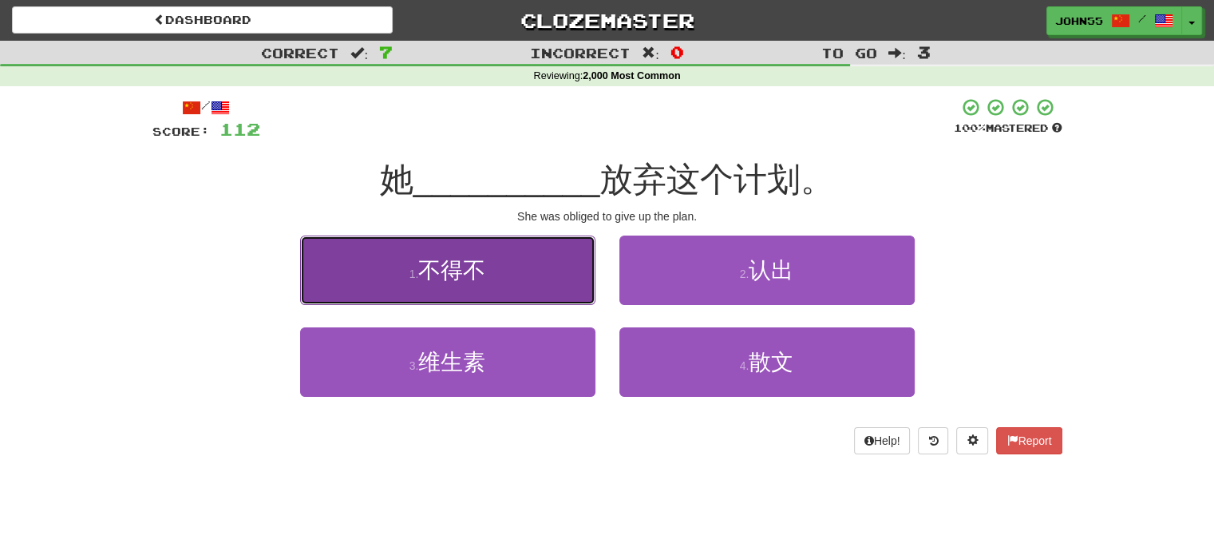
click at [434, 275] on span "不得不" at bounding box center [451, 270] width 67 height 25
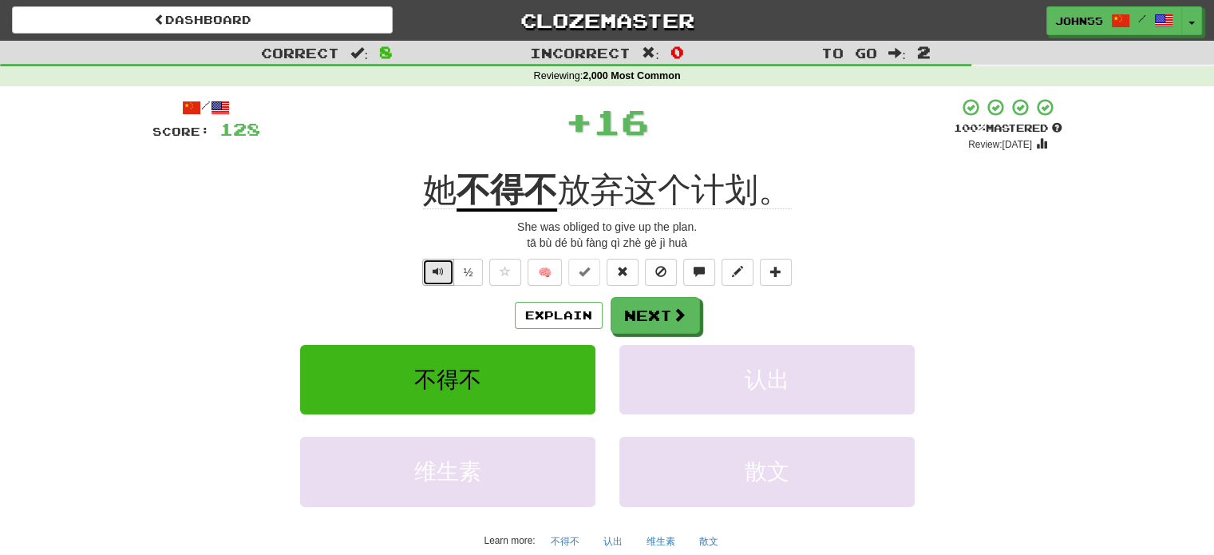
click at [441, 267] on span "Text-to-speech controls" at bounding box center [437, 271] width 11 height 11
click at [630, 328] on button "Next" at bounding box center [655, 316] width 89 height 37
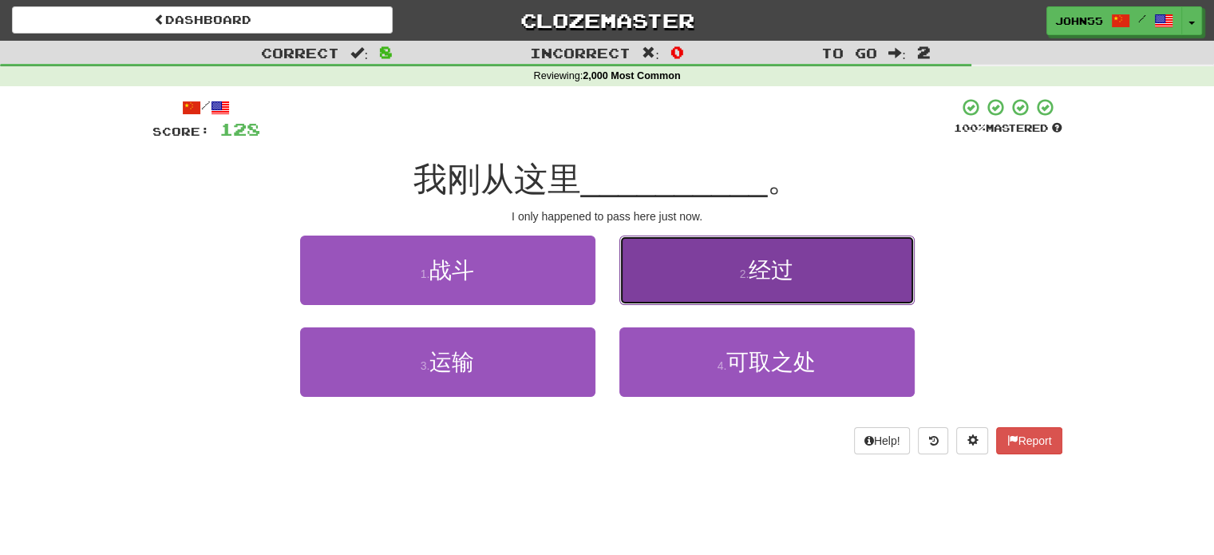
click at [723, 286] on button "2 . 经过" at bounding box center [766, 269] width 295 height 69
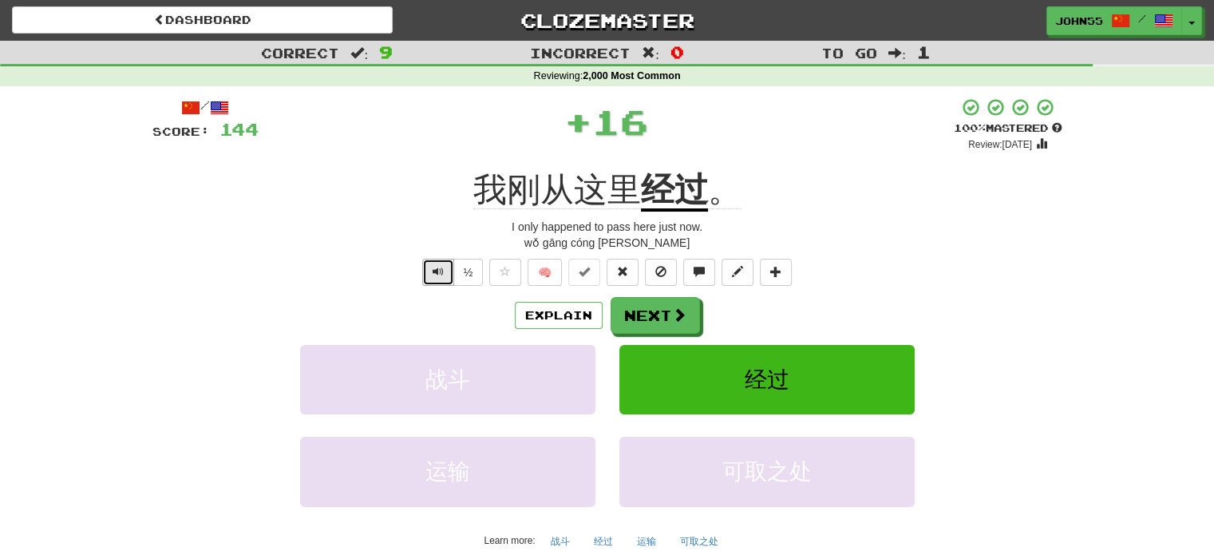
click at [432, 274] on span "Text-to-speech controls" at bounding box center [437, 271] width 11 height 11
click at [656, 312] on button "Next" at bounding box center [655, 316] width 89 height 37
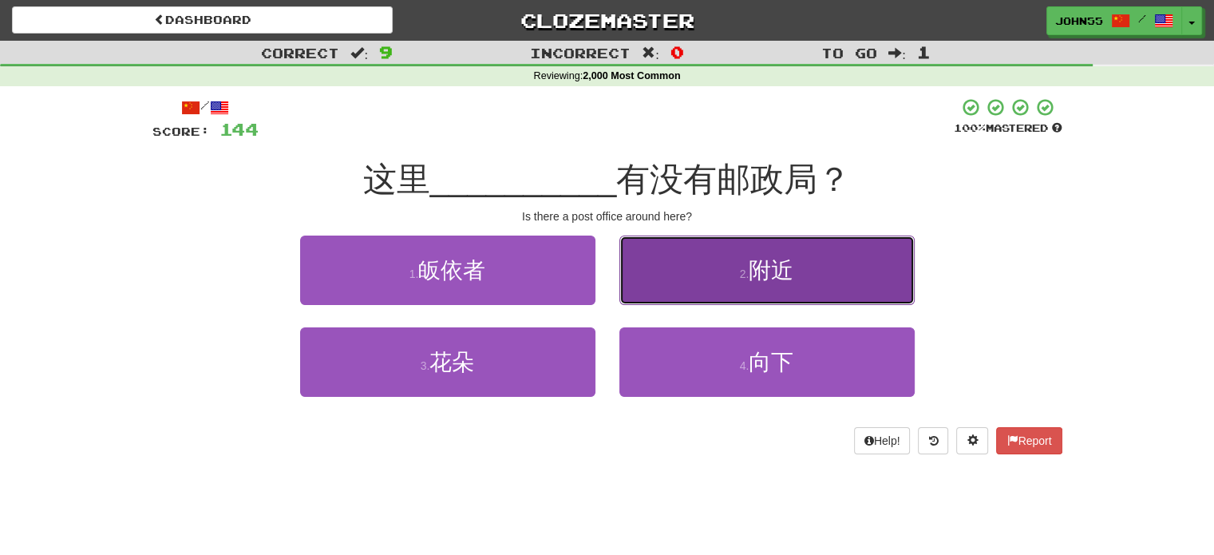
click at [773, 274] on span "附近" at bounding box center [770, 270] width 45 height 25
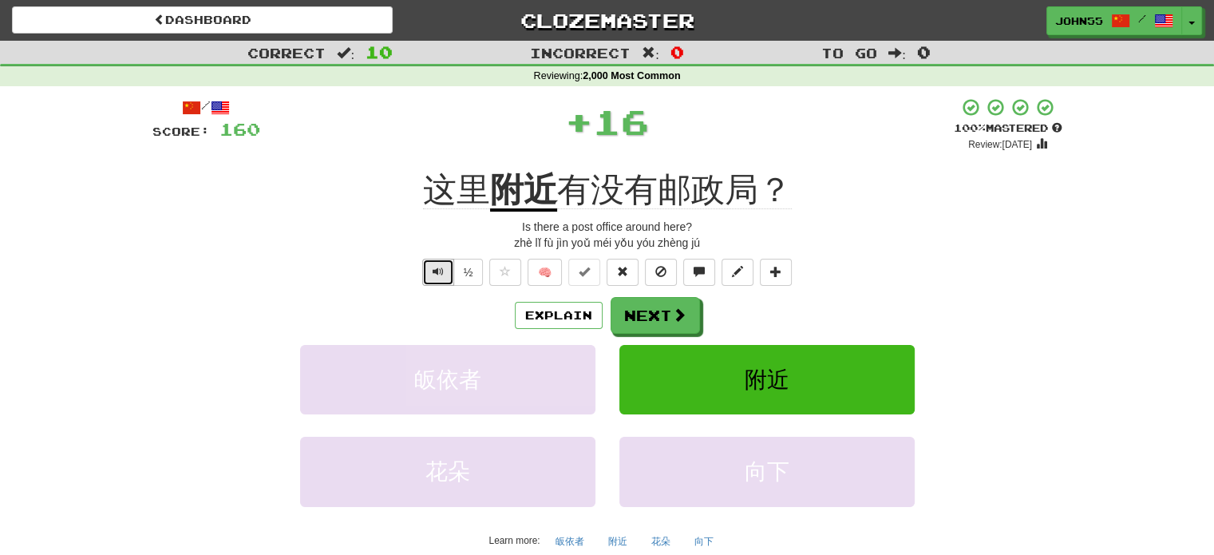
click at [438, 276] on span "Text-to-speech controls" at bounding box center [437, 271] width 11 height 11
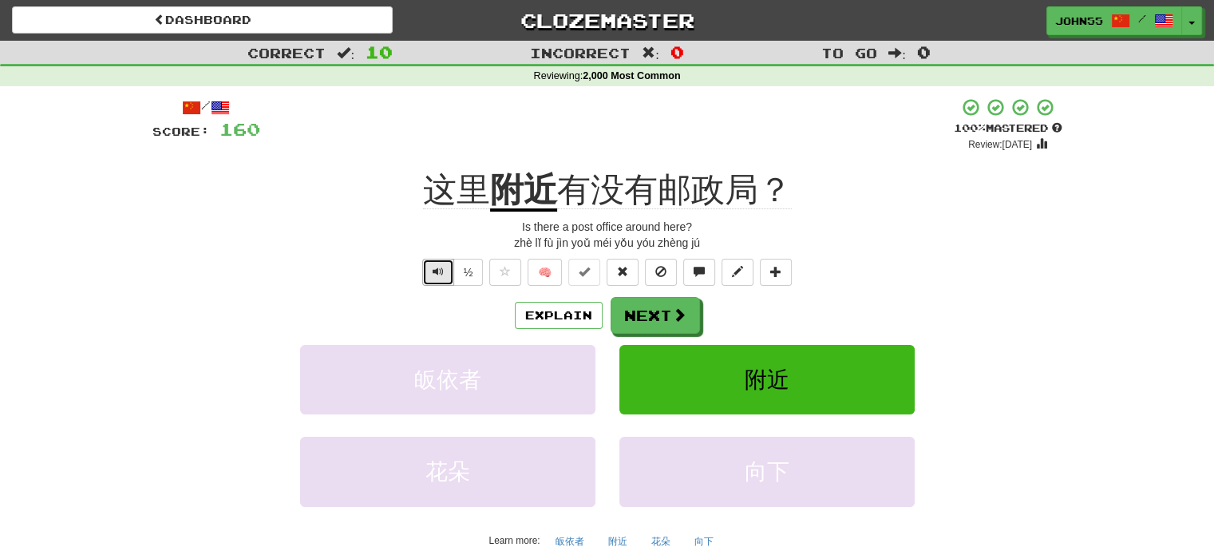
click at [438, 276] on span "Text-to-speech controls" at bounding box center [437, 271] width 11 height 11
click at [642, 315] on button "Next" at bounding box center [655, 316] width 89 height 37
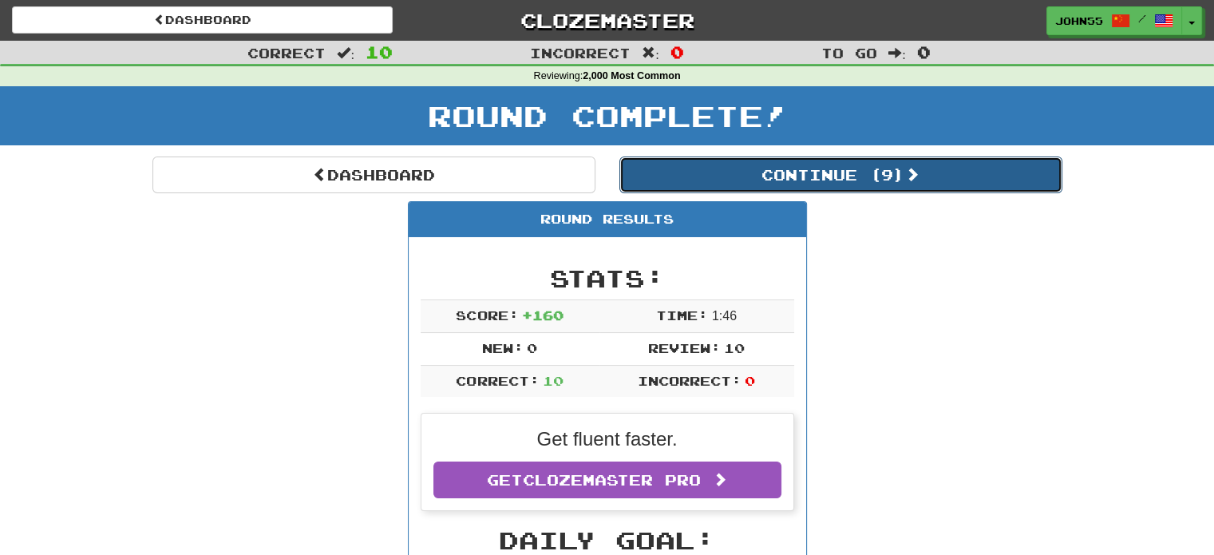
click at [723, 183] on button "Continue ( 9 )" at bounding box center [840, 174] width 443 height 37
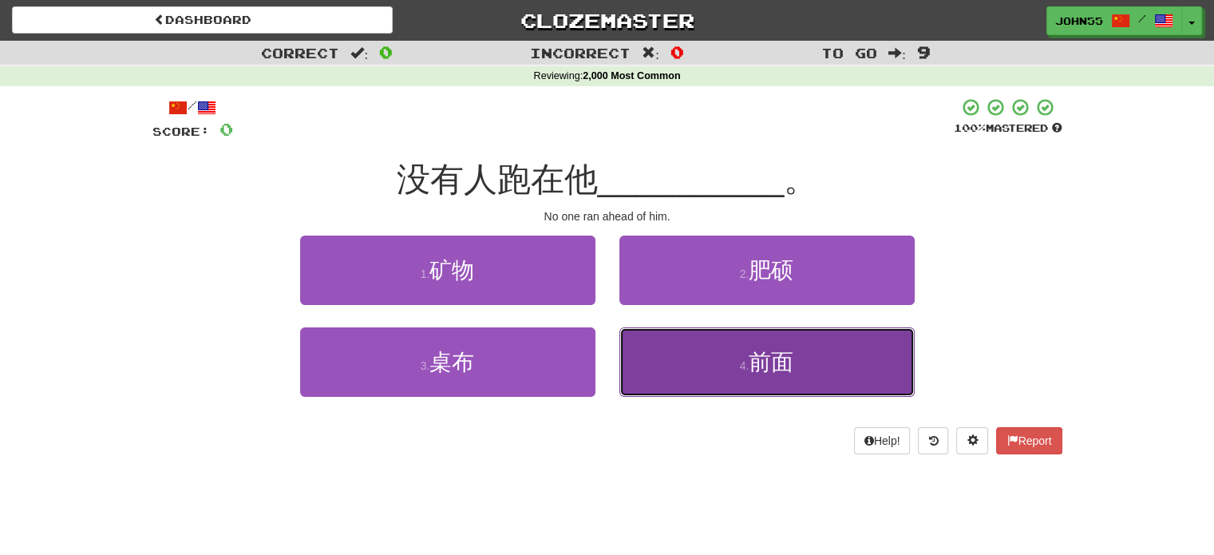
click at [717, 360] on button "4 . 前面" at bounding box center [766, 361] width 295 height 69
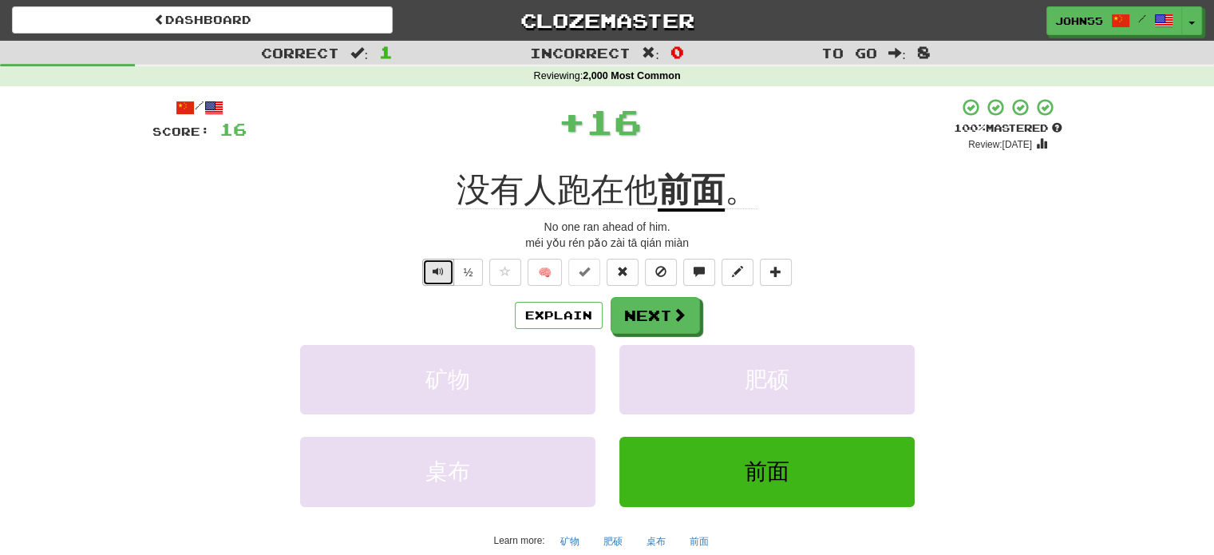
click at [440, 276] on span "Text-to-speech controls" at bounding box center [437, 271] width 11 height 11
click at [642, 318] on button "Next" at bounding box center [655, 316] width 89 height 37
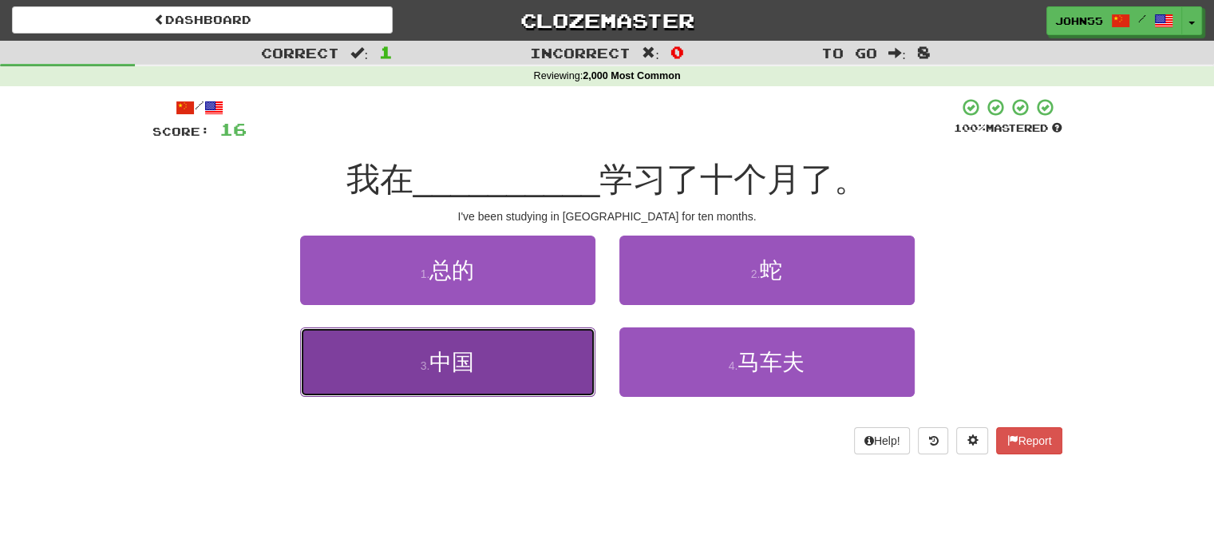
click at [474, 351] on span "中国" at bounding box center [451, 362] width 45 height 25
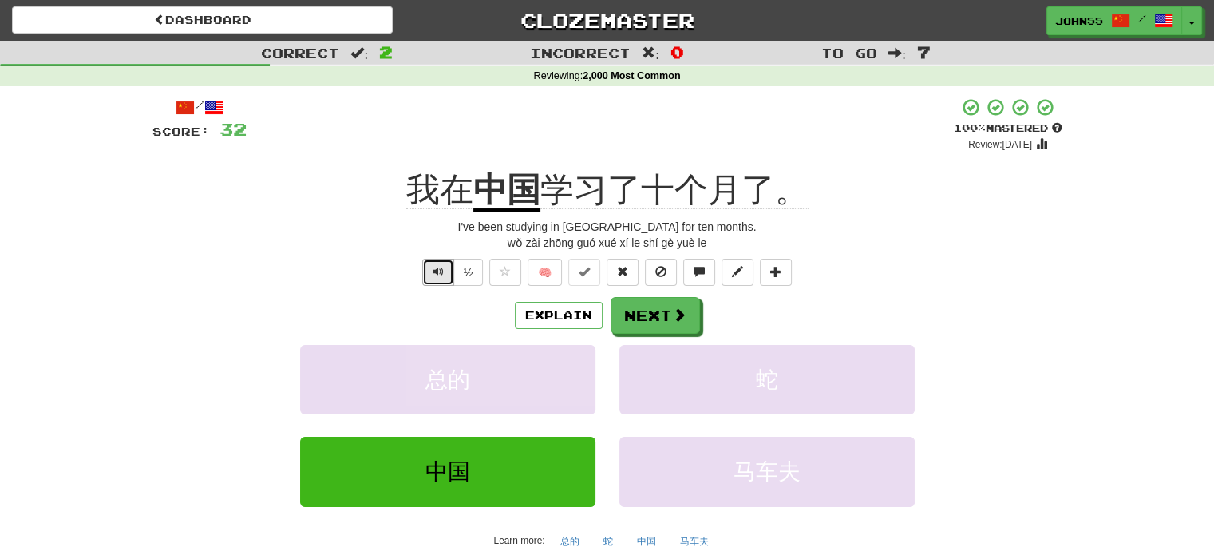
click at [436, 266] on span "Text-to-speech controls" at bounding box center [437, 271] width 11 height 11
click at [658, 318] on button "Next" at bounding box center [655, 316] width 89 height 37
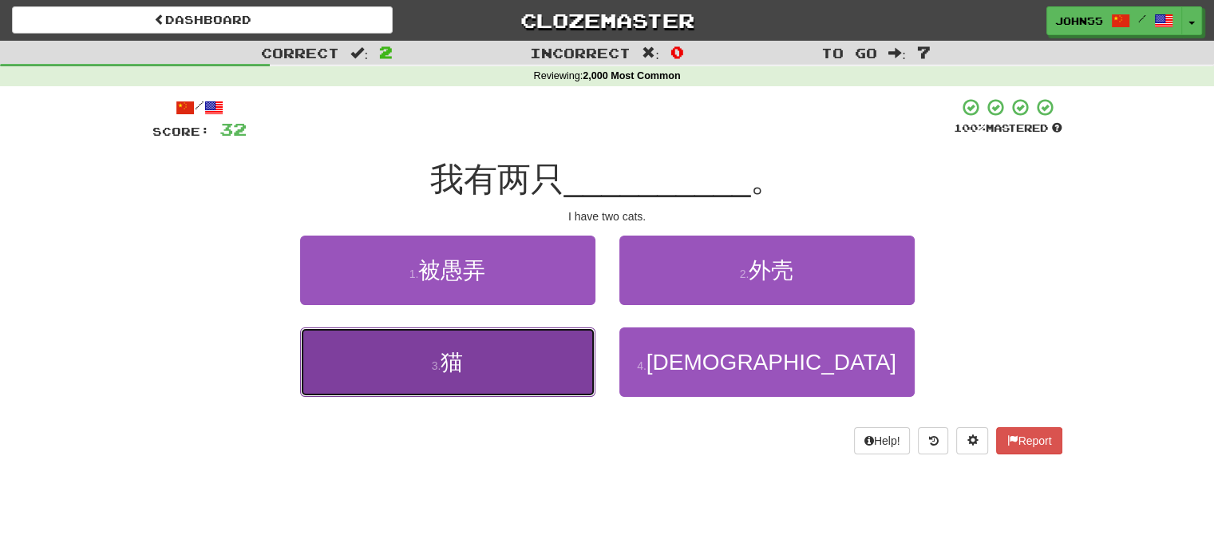
click at [562, 339] on button "3 . 猫" at bounding box center [447, 361] width 295 height 69
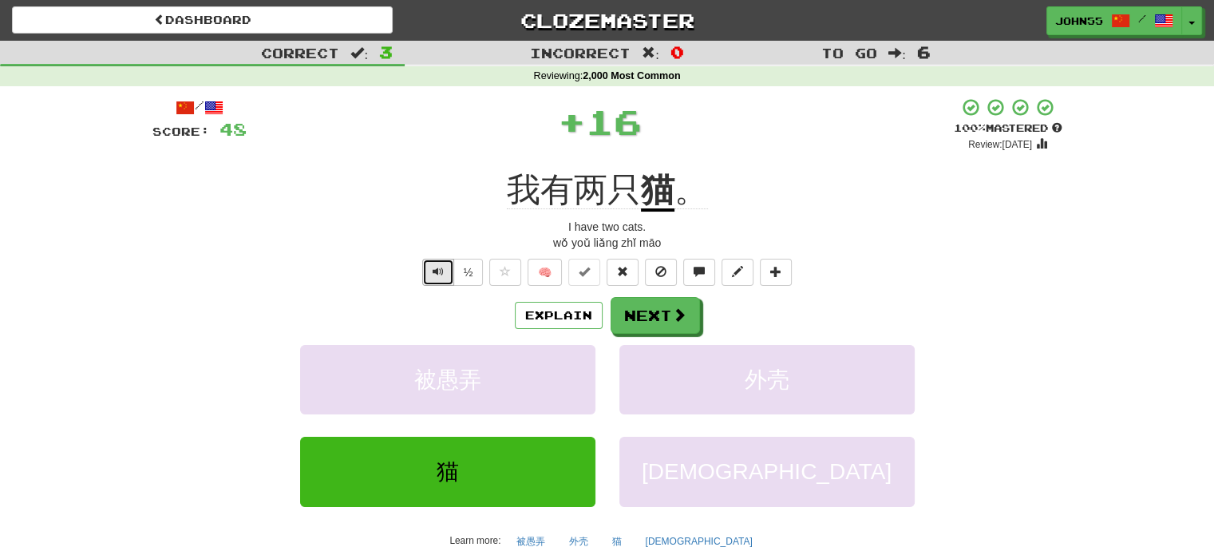
click at [439, 260] on button "Text-to-speech controls" at bounding box center [438, 272] width 32 height 27
click at [647, 320] on button "Next" at bounding box center [655, 316] width 89 height 37
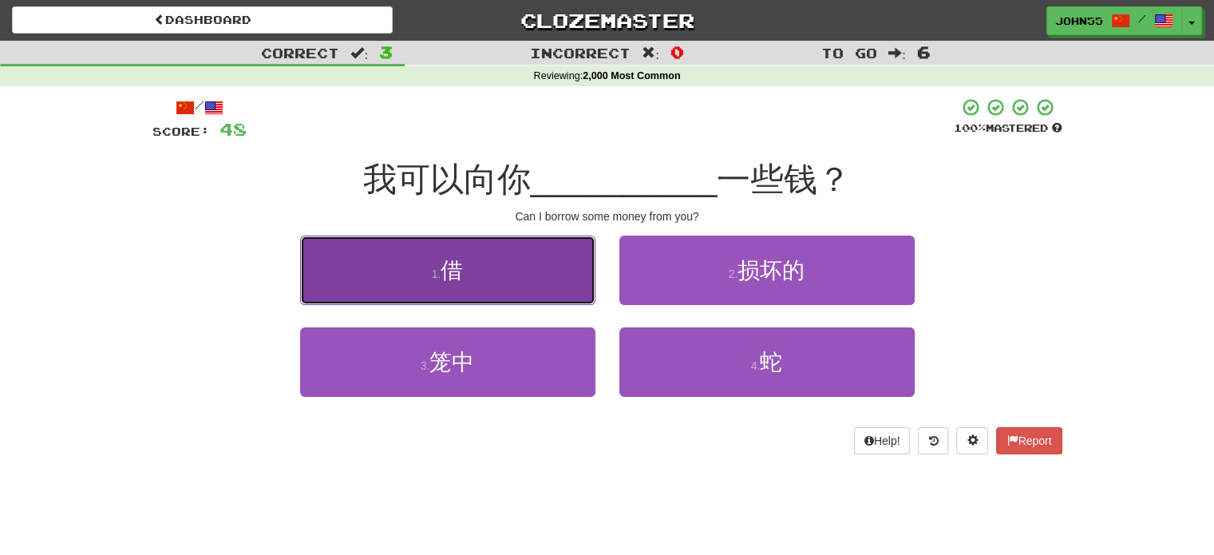
click at [527, 280] on button "1 . 借" at bounding box center [447, 269] width 295 height 69
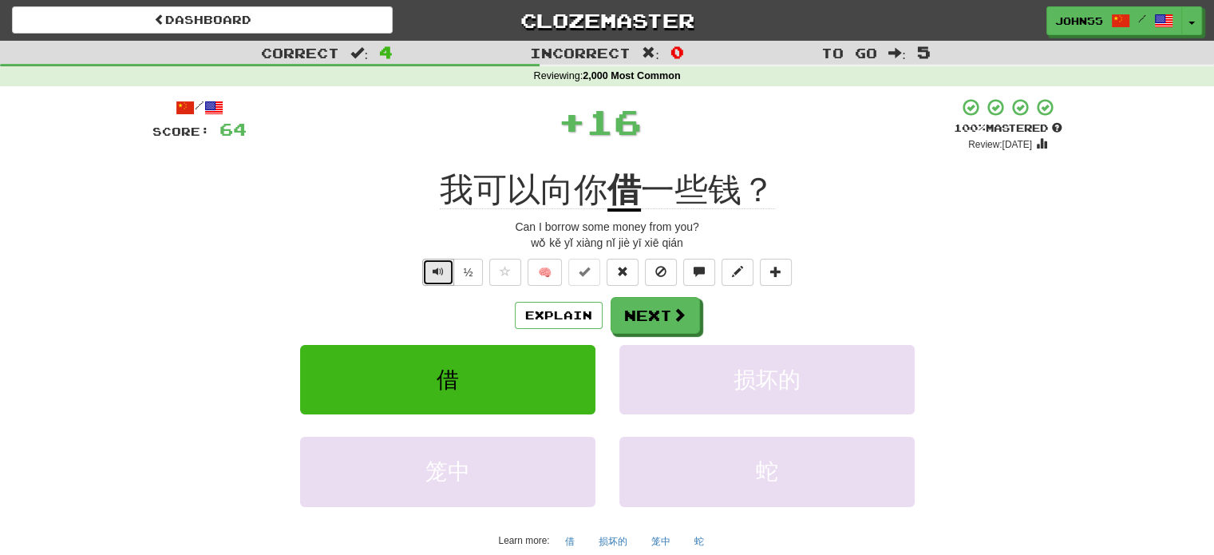
click at [437, 272] on span "Text-to-speech controls" at bounding box center [437, 271] width 11 height 11
